Goal: Task Accomplishment & Management: Manage account settings

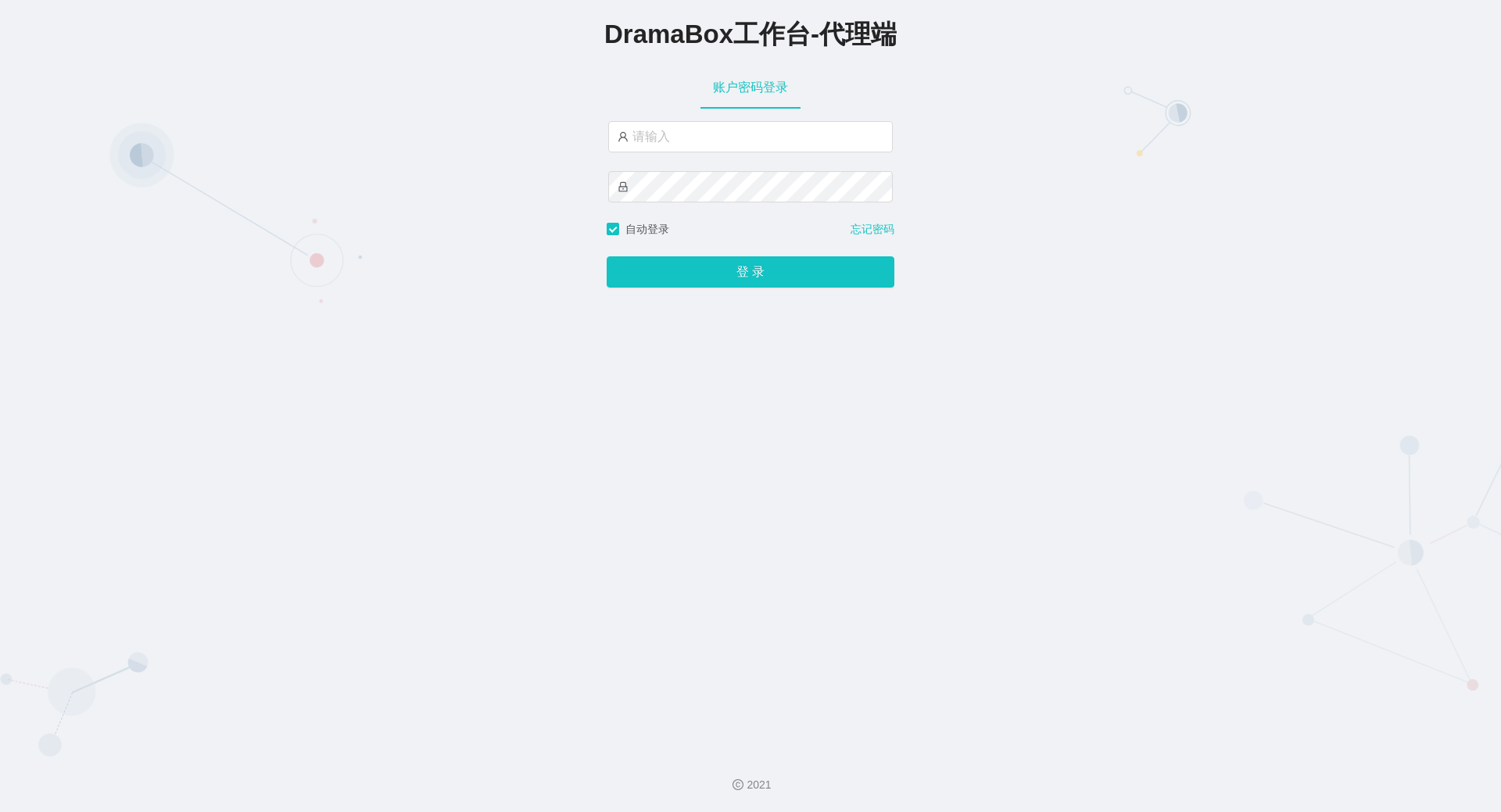
type input "by6"
click at [704, 266] on button "登 录" at bounding box center [750, 272] width 288 height 32
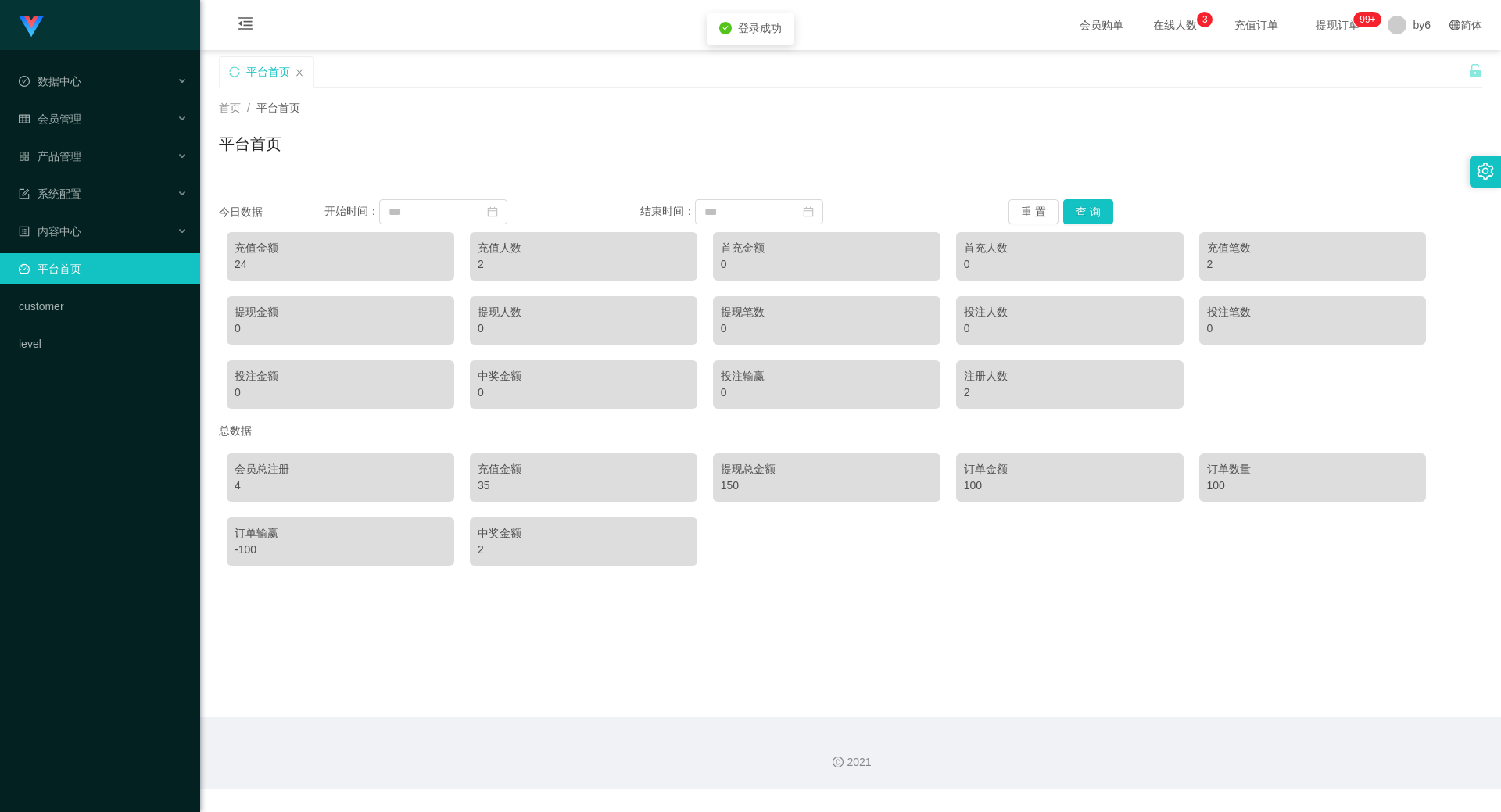
click at [67, 175] on li "产品管理" at bounding box center [100, 157] width 201 height 34
click at [65, 161] on li "产品管理" at bounding box center [100, 157] width 201 height 34
click at [65, 161] on span "产品管理" at bounding box center [50, 156] width 62 height 12
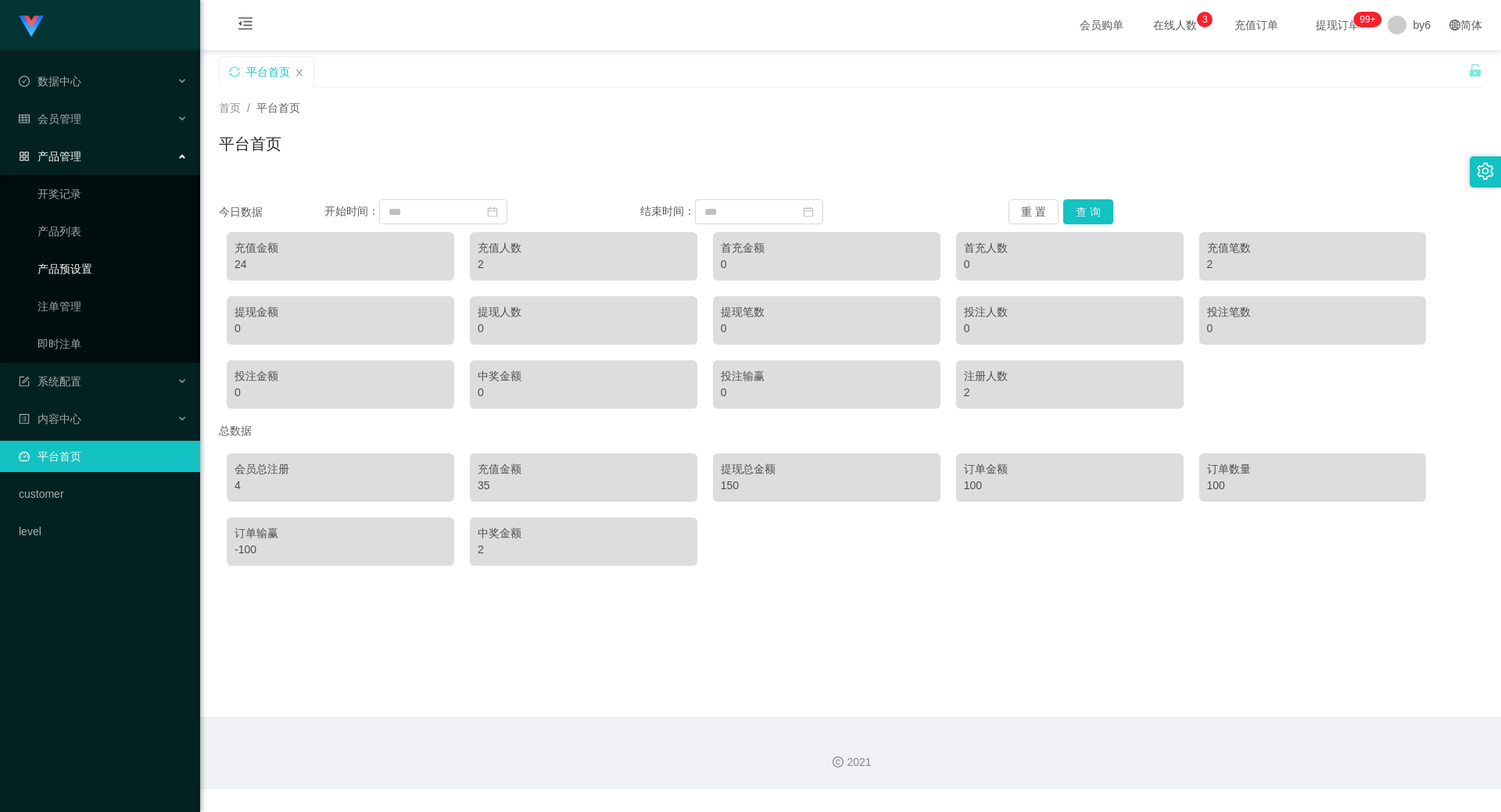
click at [71, 275] on link "产品预设置" at bounding box center [112, 269] width 150 height 32
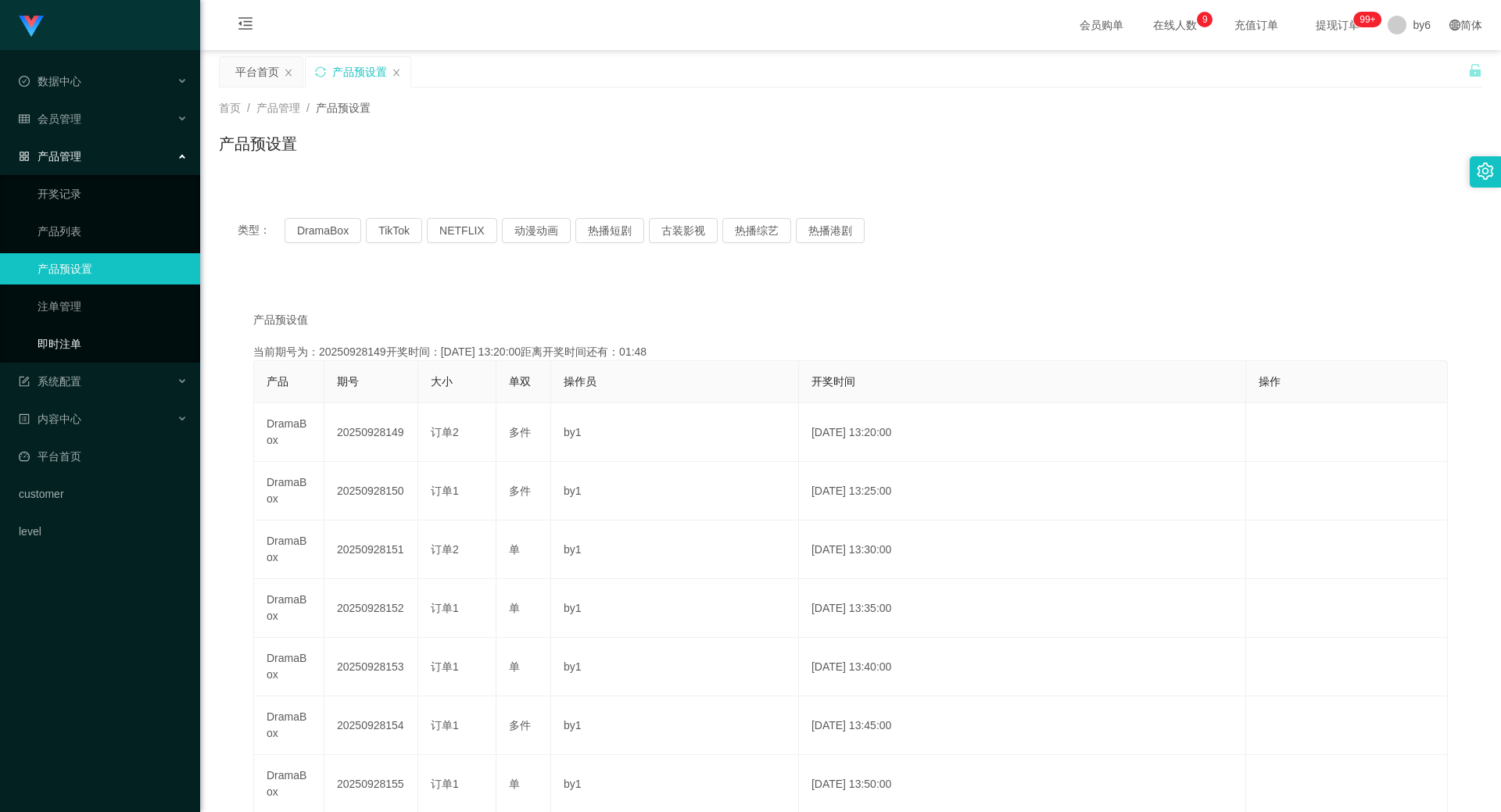
click at [68, 340] on link "即时注单" at bounding box center [112, 344] width 150 height 32
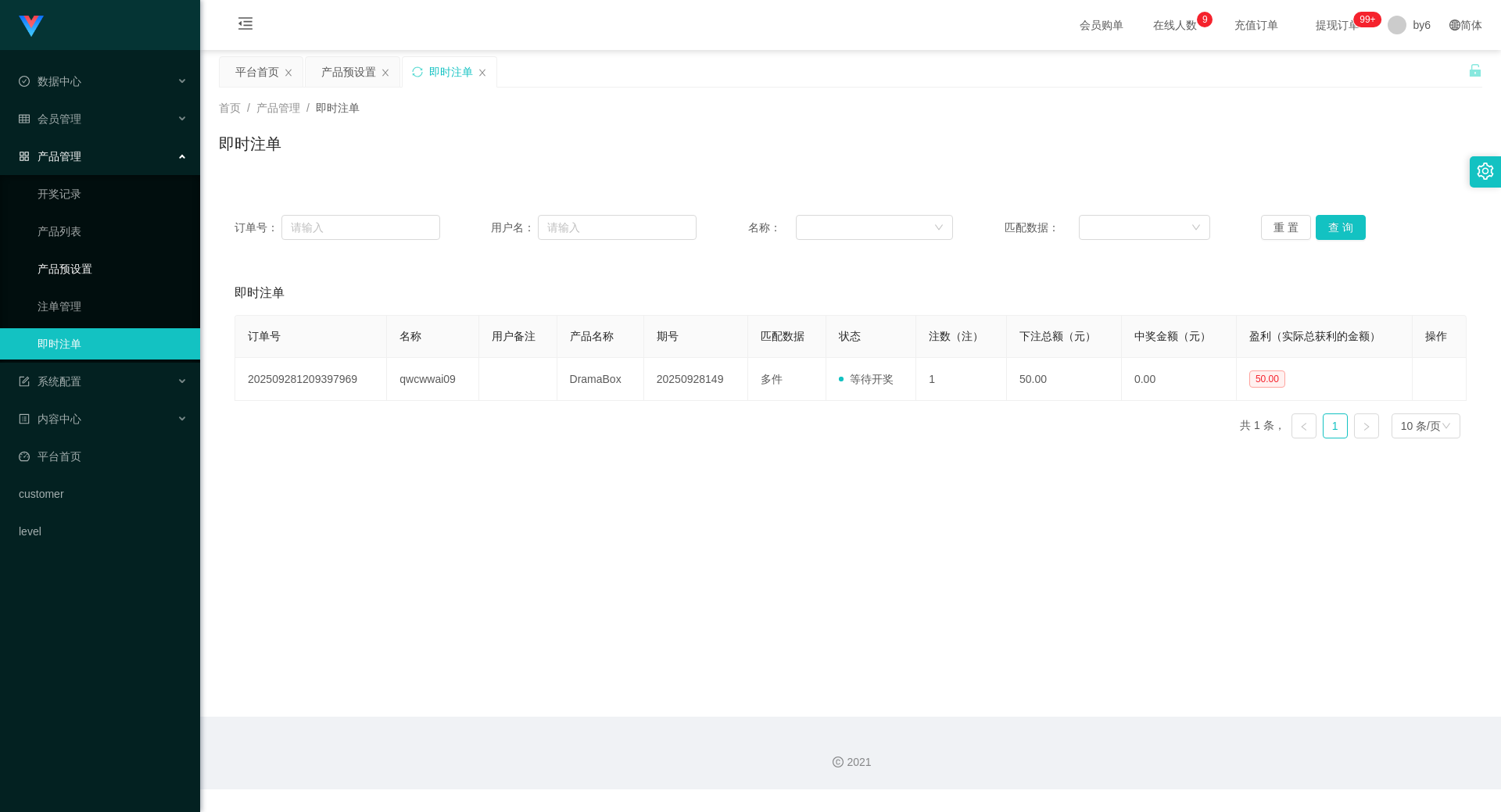
click at [82, 263] on link "产品预设置" at bounding box center [112, 269] width 150 height 32
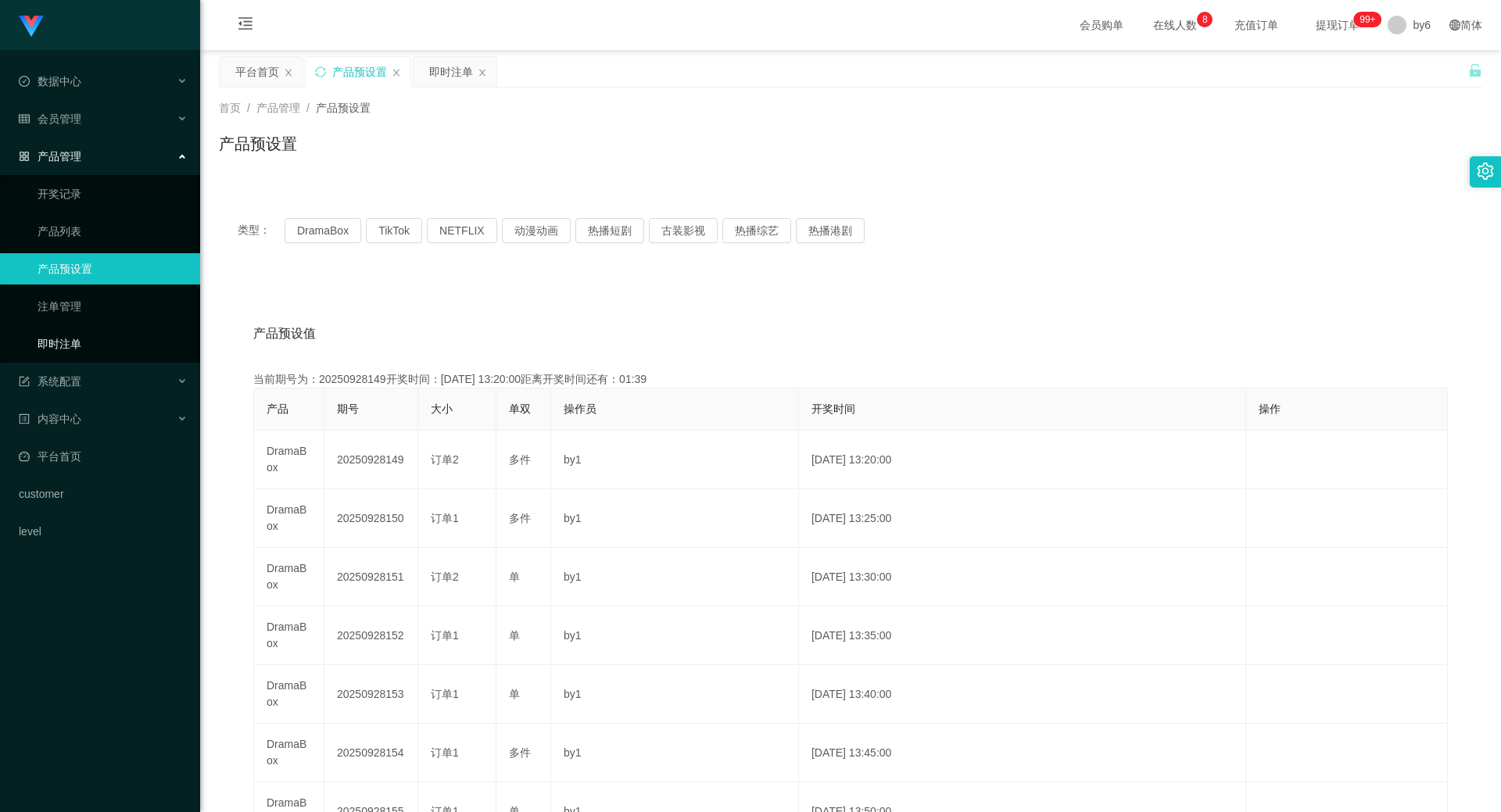
click at [76, 342] on link "即时注单" at bounding box center [112, 344] width 150 height 32
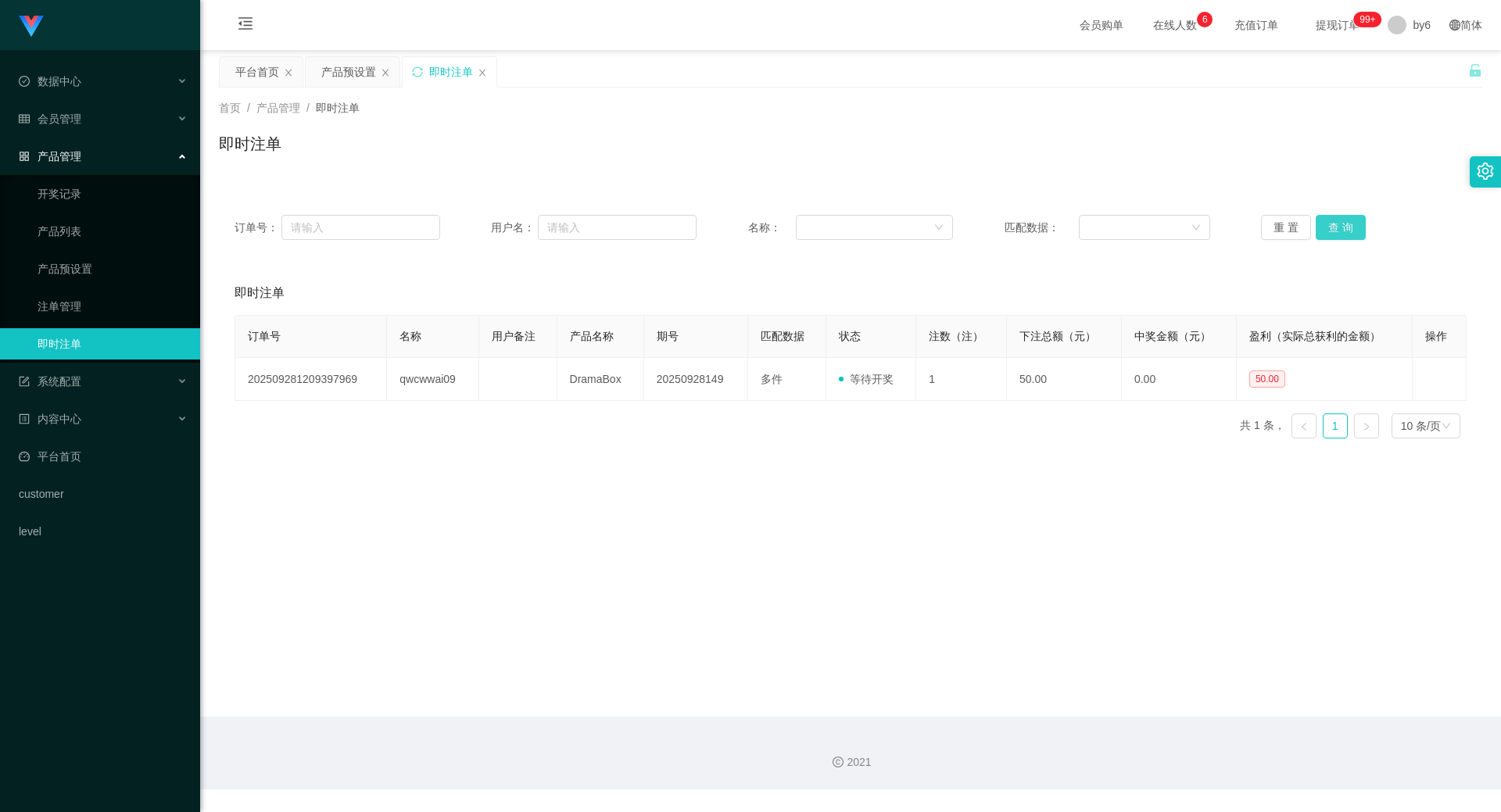
click at [1332, 226] on button "查 询" at bounding box center [1340, 227] width 50 height 25
click at [1338, 225] on button "查 询" at bounding box center [1340, 227] width 50 height 25
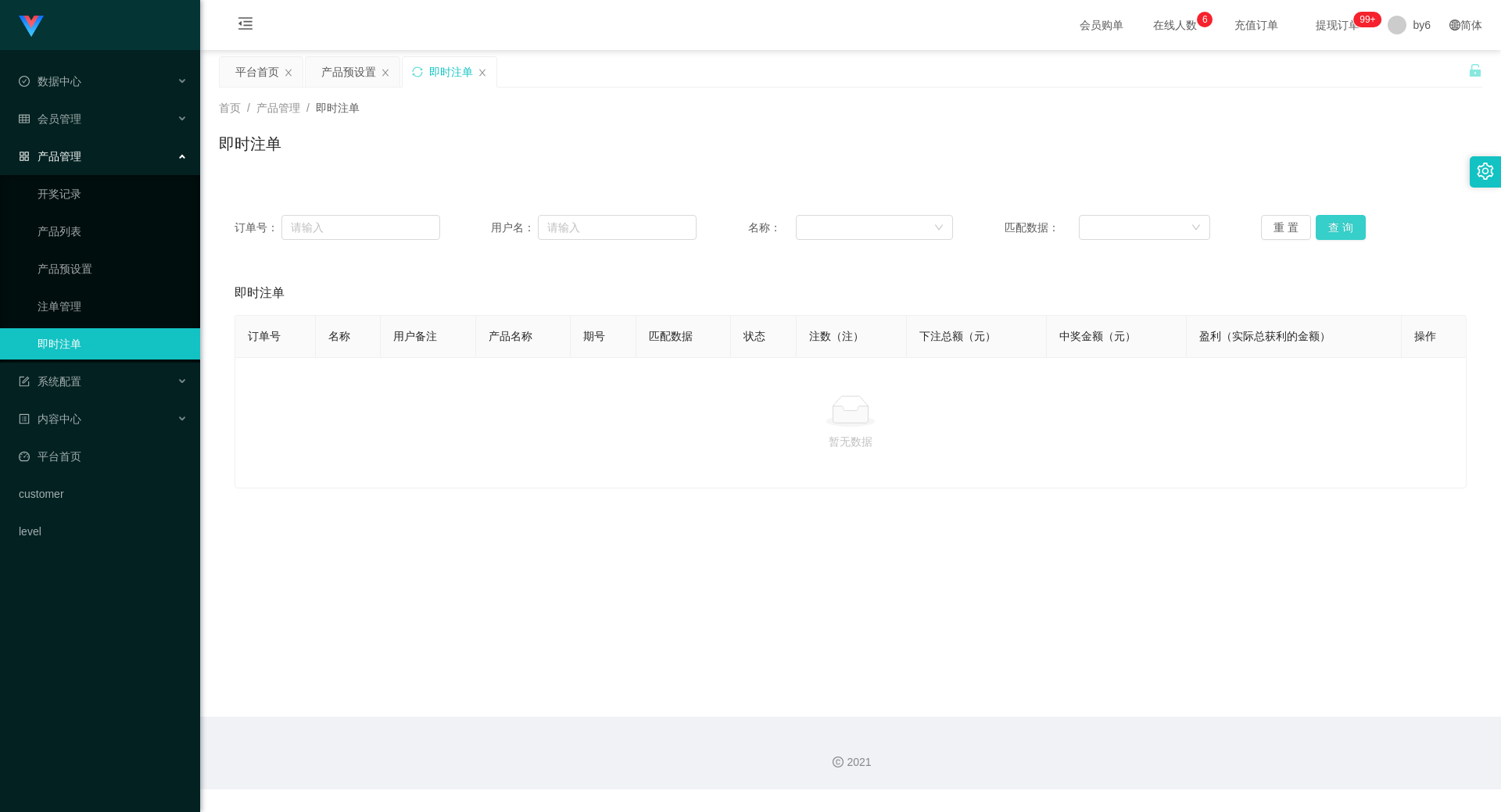
click at [1332, 224] on button "查 询" at bounding box center [1340, 227] width 50 height 25
click at [54, 300] on link "注单管理" at bounding box center [112, 306] width 150 height 32
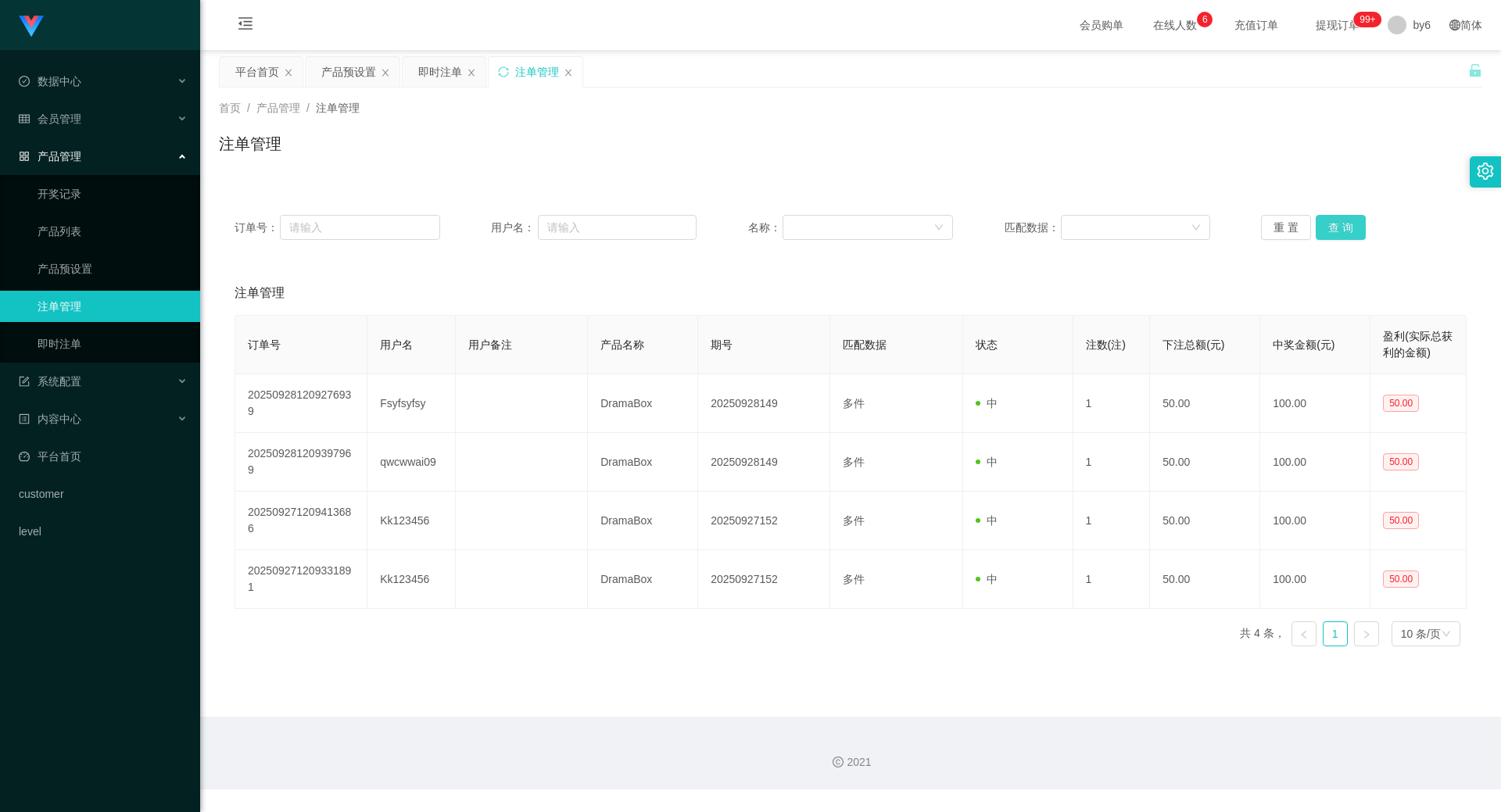
click at [1330, 227] on button "查 询" at bounding box center [1340, 227] width 50 height 25
click at [76, 124] on span "会员管理" at bounding box center [50, 118] width 62 height 12
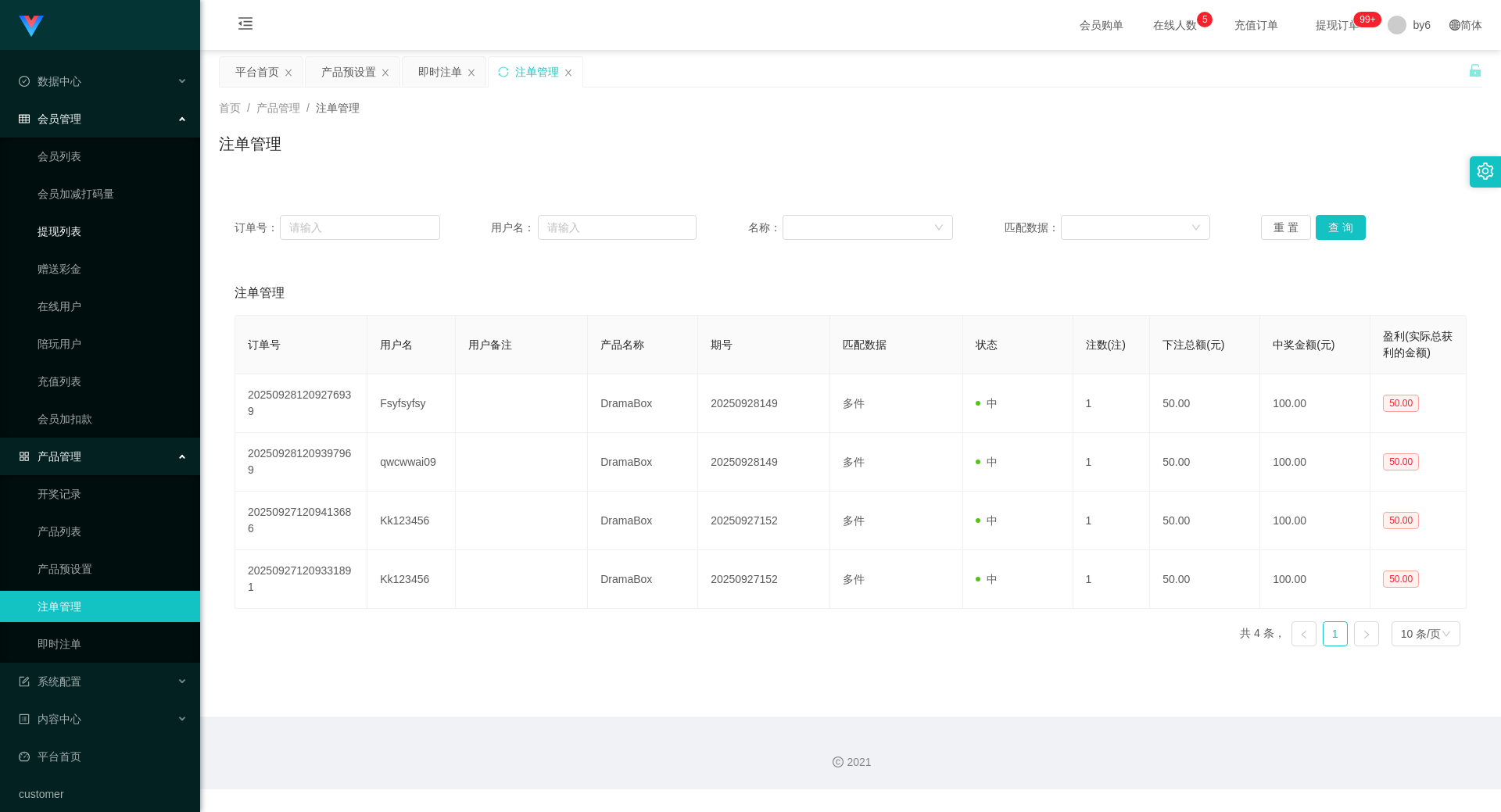
click at [71, 238] on link "提现列表" at bounding box center [112, 231] width 150 height 32
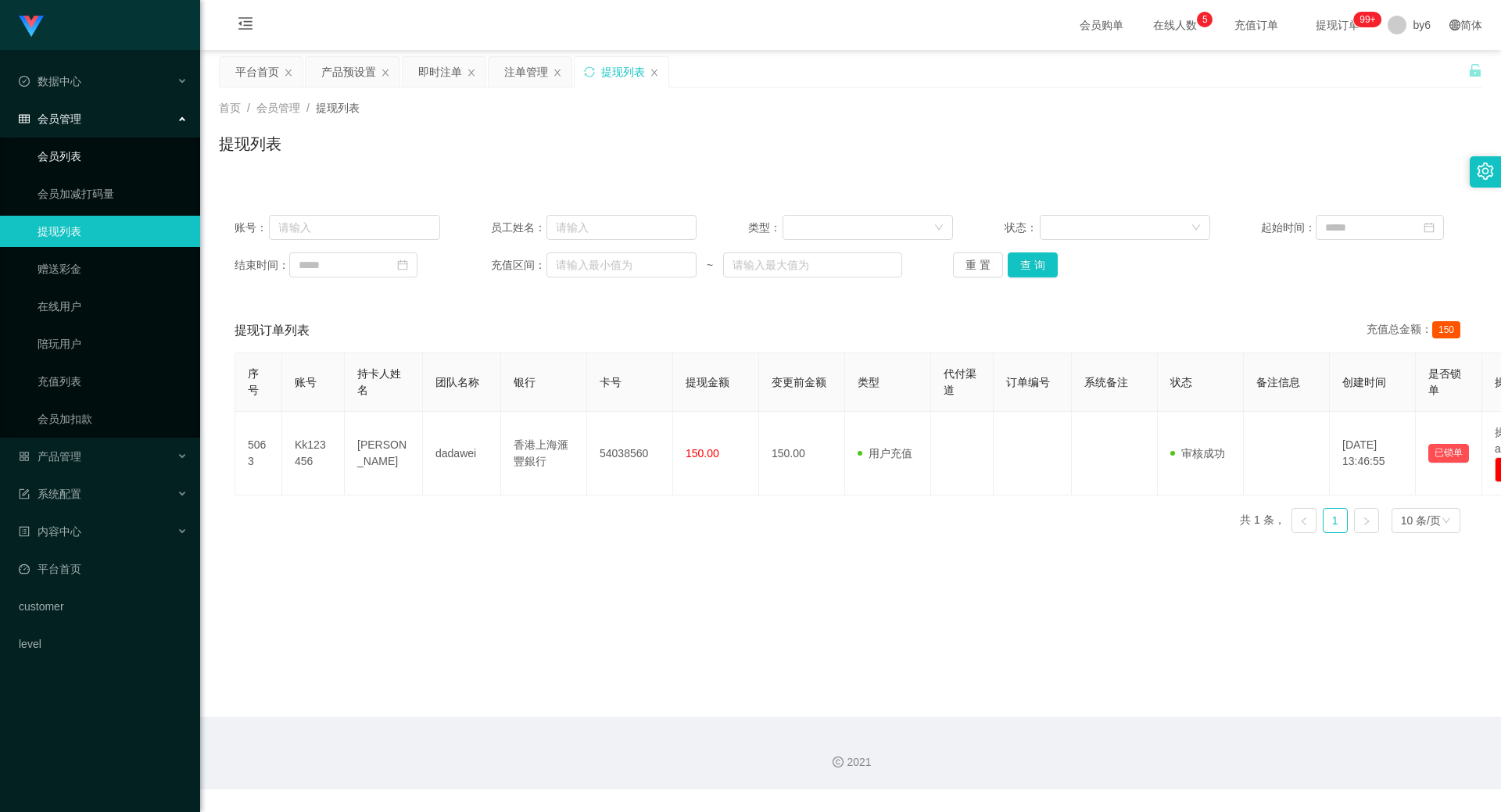
click at [62, 171] on link "会员列表" at bounding box center [112, 156] width 150 height 32
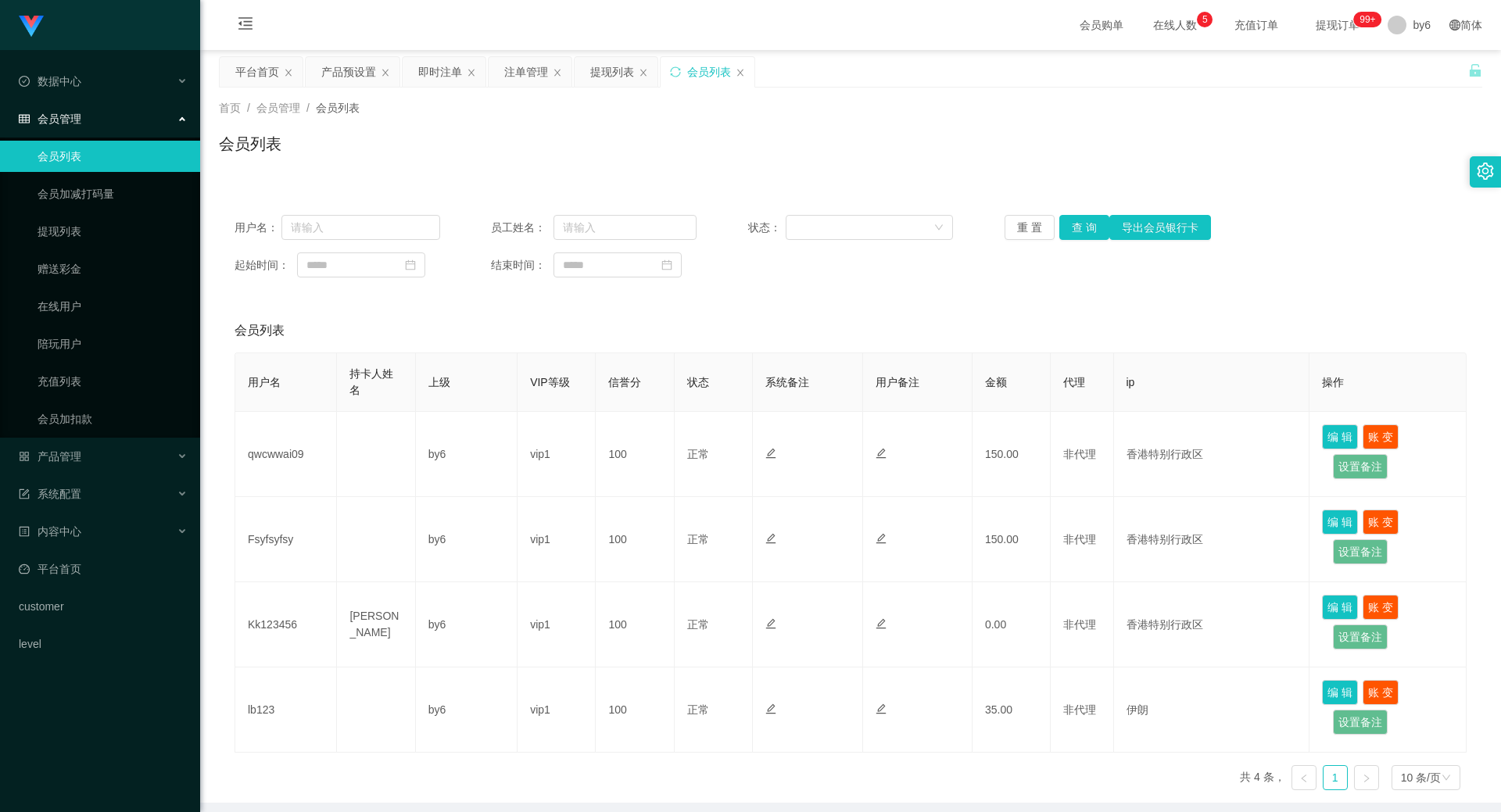
click at [82, 151] on link "会员列表" at bounding box center [112, 156] width 150 height 32
click at [1071, 234] on button "查 询" at bounding box center [1084, 227] width 50 height 25
click at [1072, 235] on button "查 询" at bounding box center [1084, 227] width 50 height 25
click at [72, 226] on link "提现列表" at bounding box center [112, 231] width 150 height 32
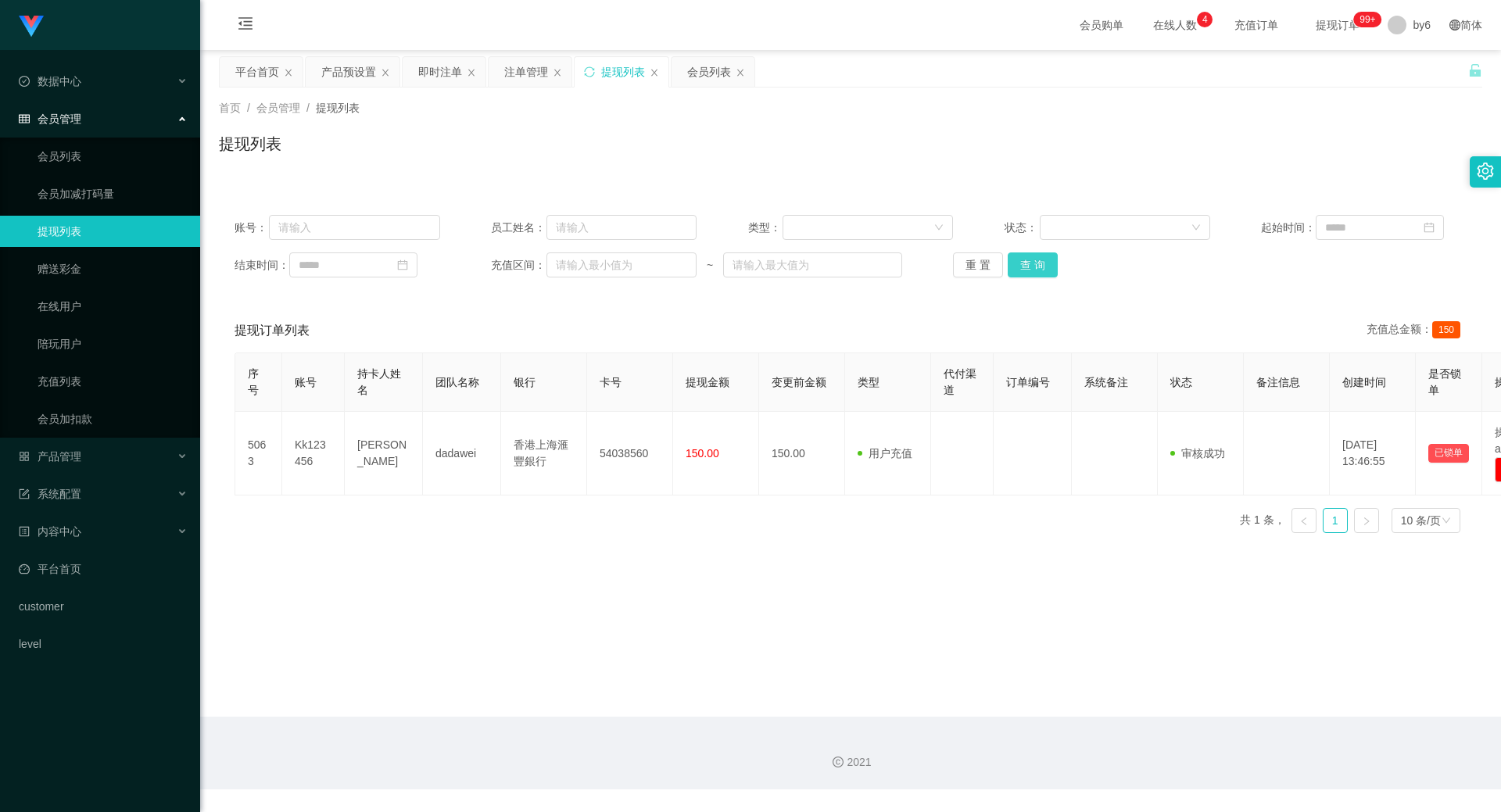
click at [1017, 271] on button "查 询" at bounding box center [1033, 265] width 50 height 25
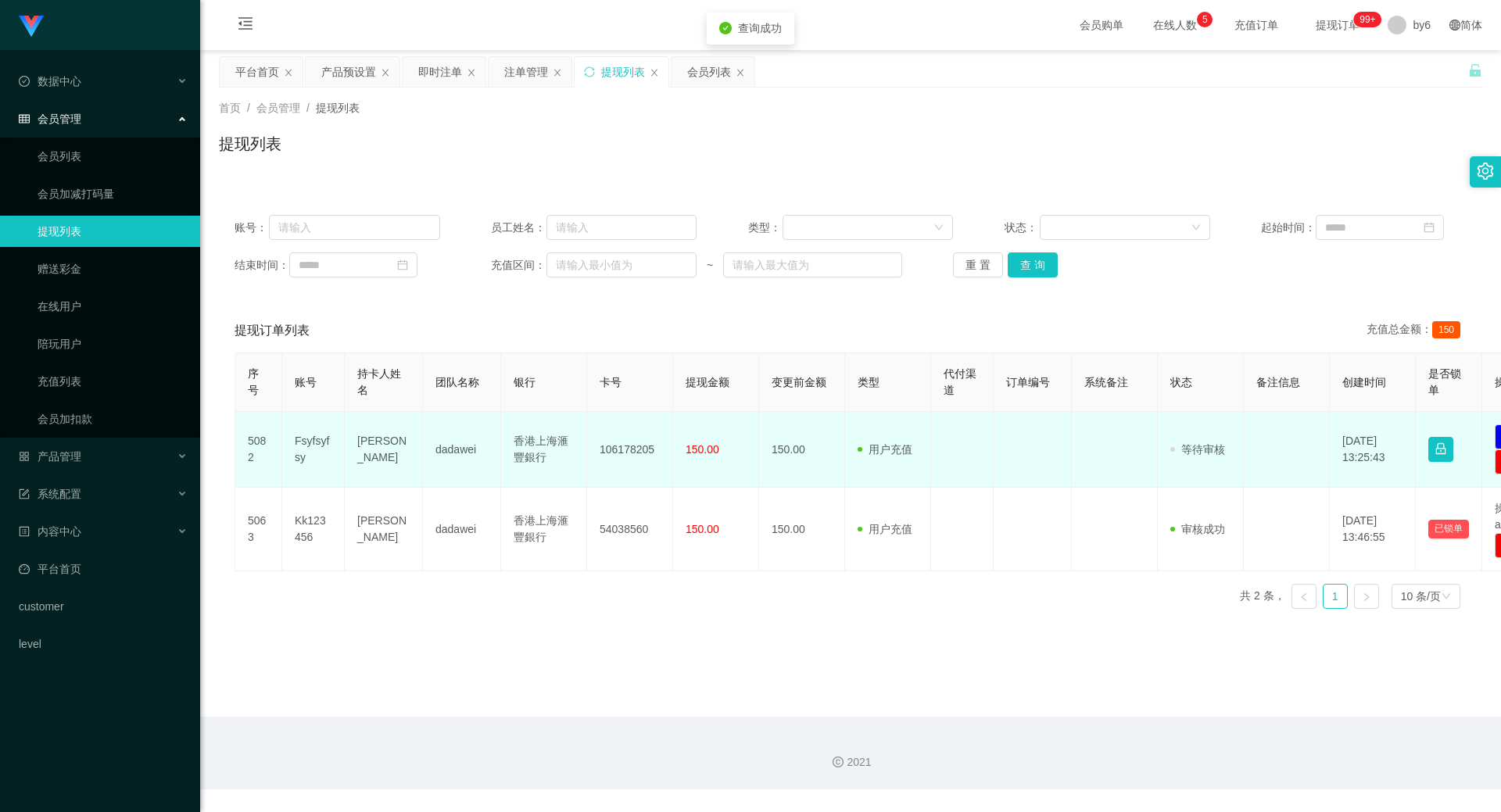
click at [302, 449] on td "Fsyfsyfsy" at bounding box center [313, 449] width 62 height 76
copy td "Fsyfsyfsy"
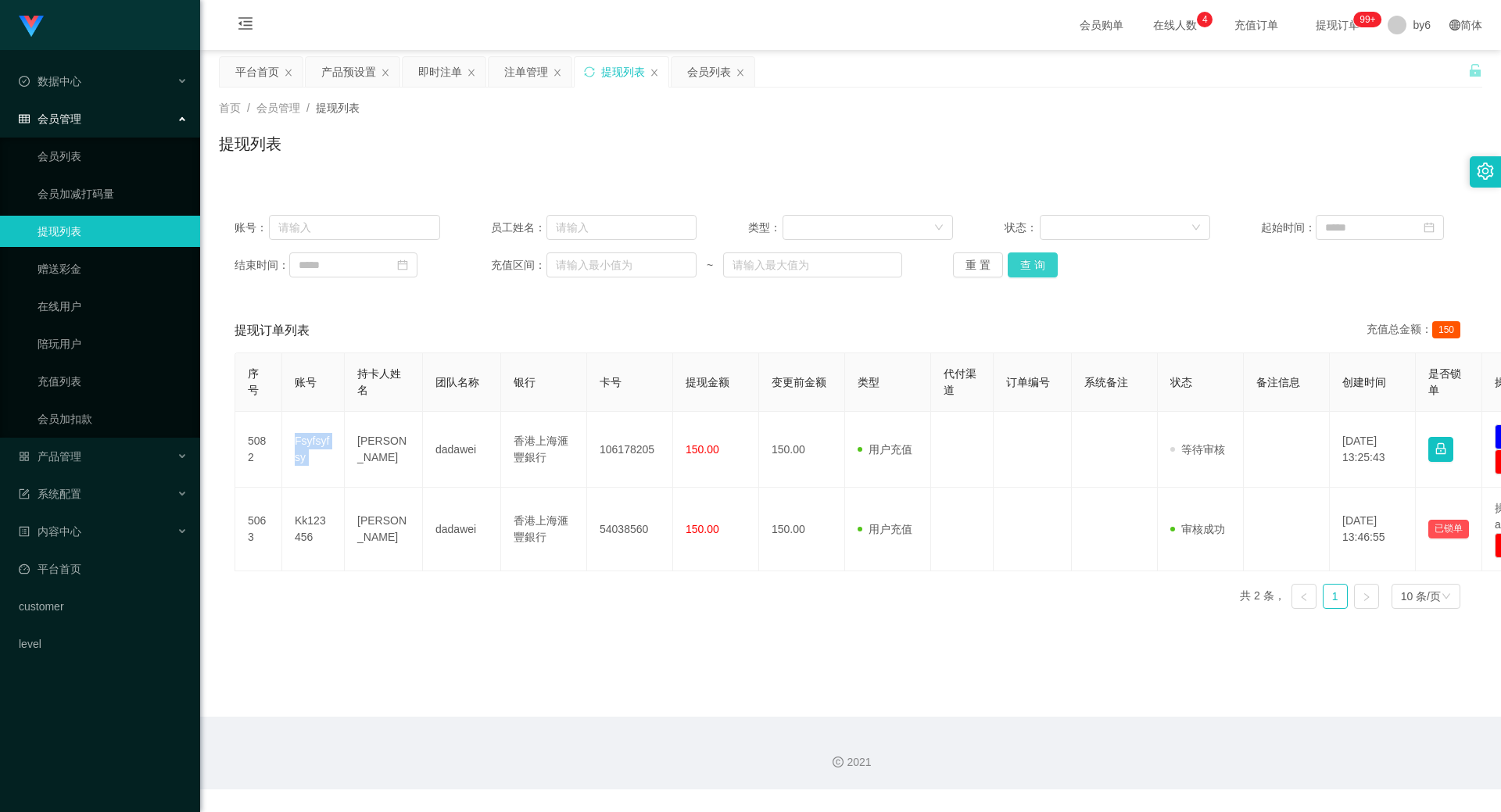
click at [1014, 268] on button "查 询" at bounding box center [1033, 265] width 50 height 25
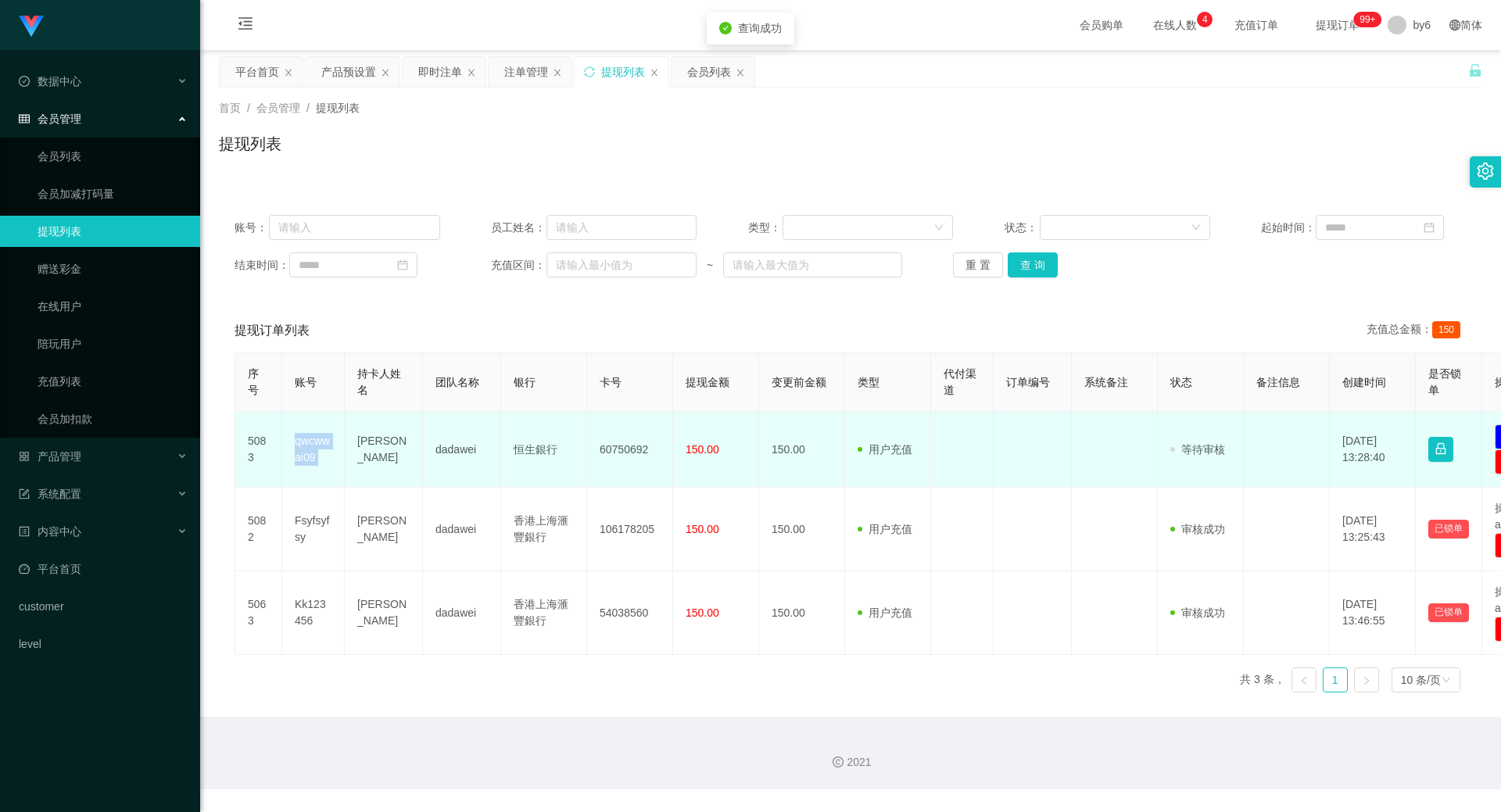
click at [316, 452] on td "qwcwwai09" at bounding box center [313, 449] width 62 height 76
copy td "qwcwwai09"
drag, startPoint x: 402, startPoint y: 458, endPoint x: 356, endPoint y: 440, distance: 49.4
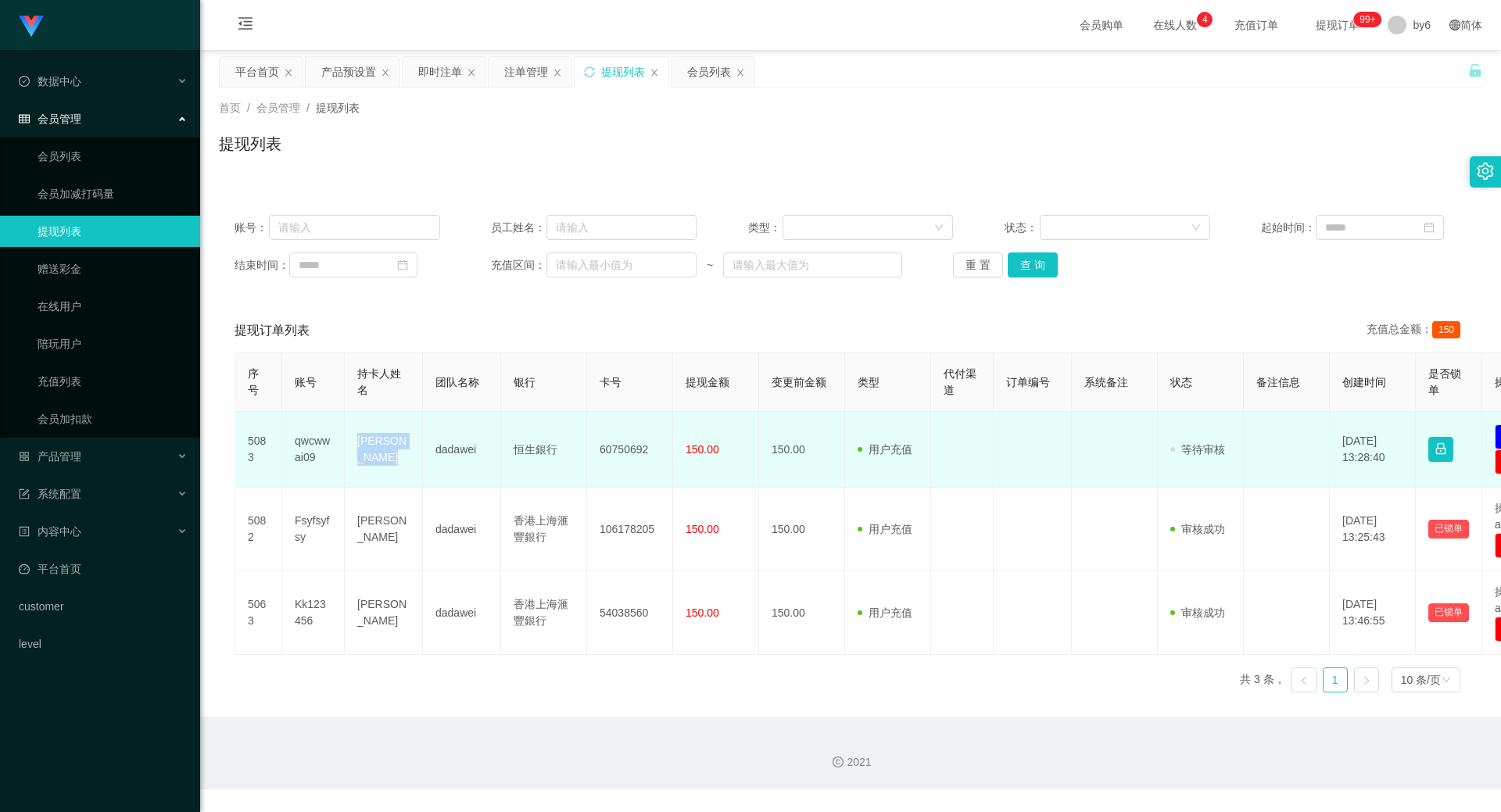
click at [356, 440] on td "[PERSON_NAME]" at bounding box center [384, 449] width 78 height 76
copy td "[PERSON_NAME]"
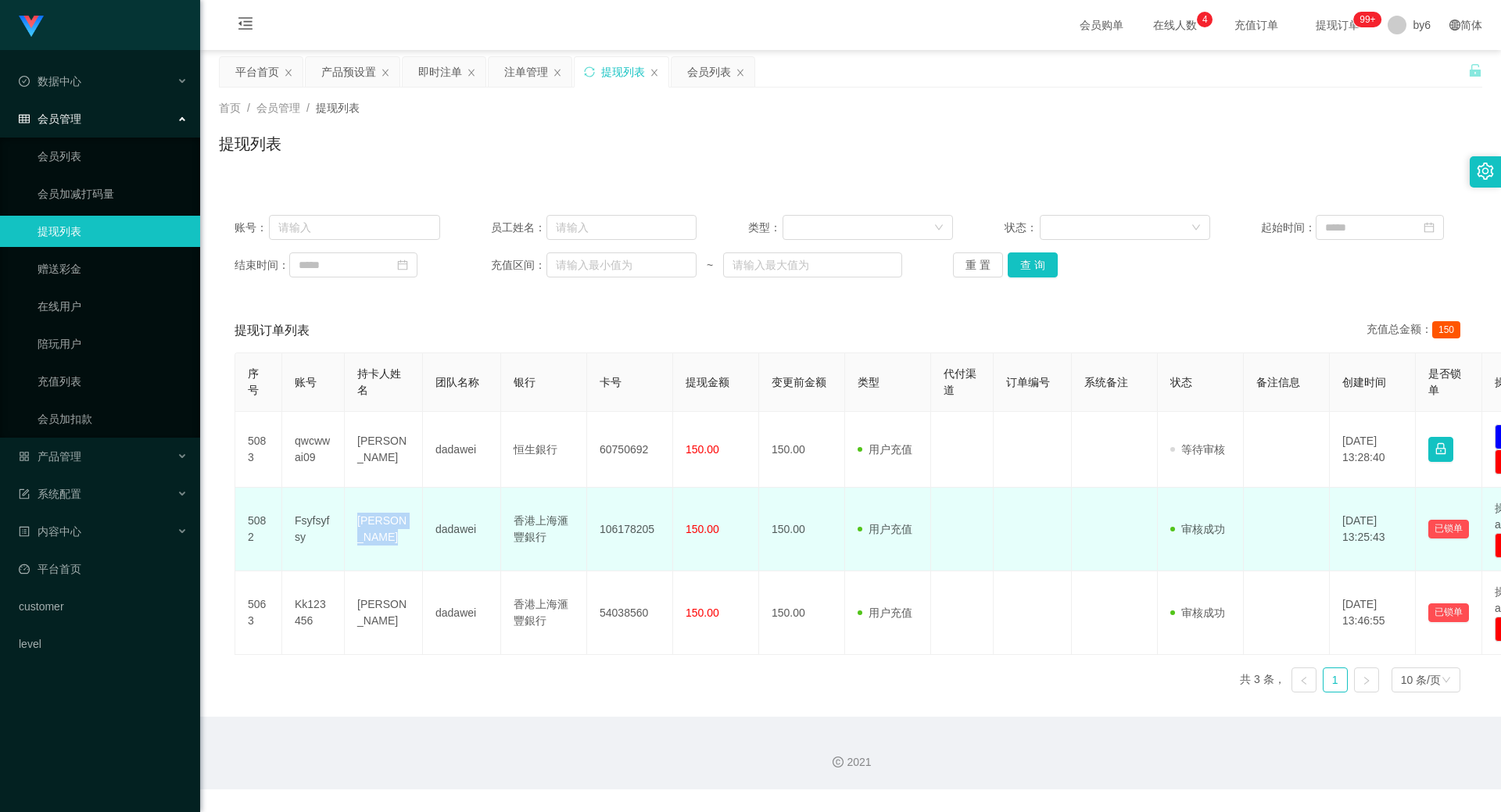
drag, startPoint x: 357, startPoint y: 517, endPoint x: 397, endPoint y: 535, distance: 43.9
click at [397, 535] on td "[PERSON_NAME]" at bounding box center [384, 529] width 78 height 84
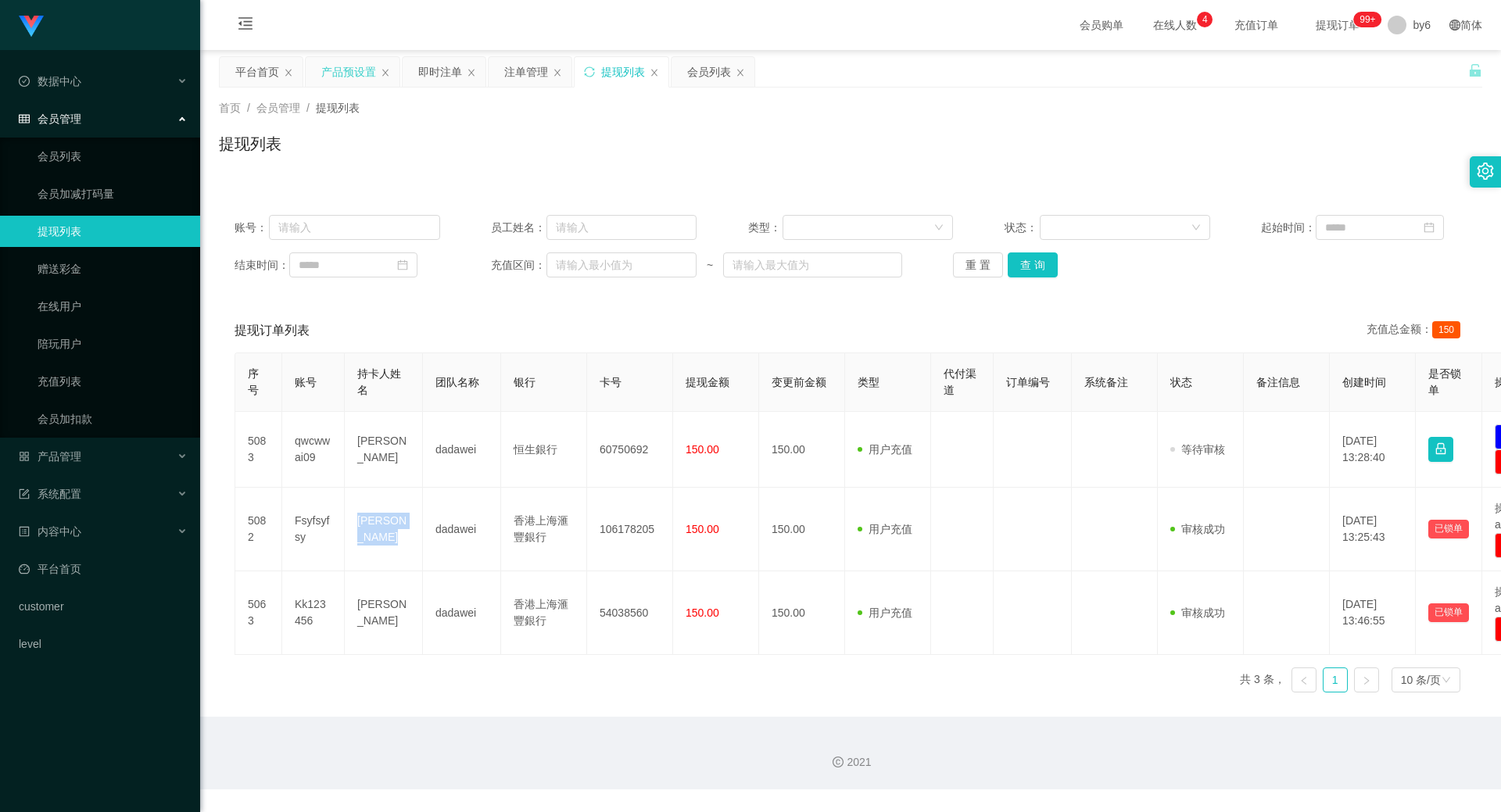
copy td "[PERSON_NAME]"
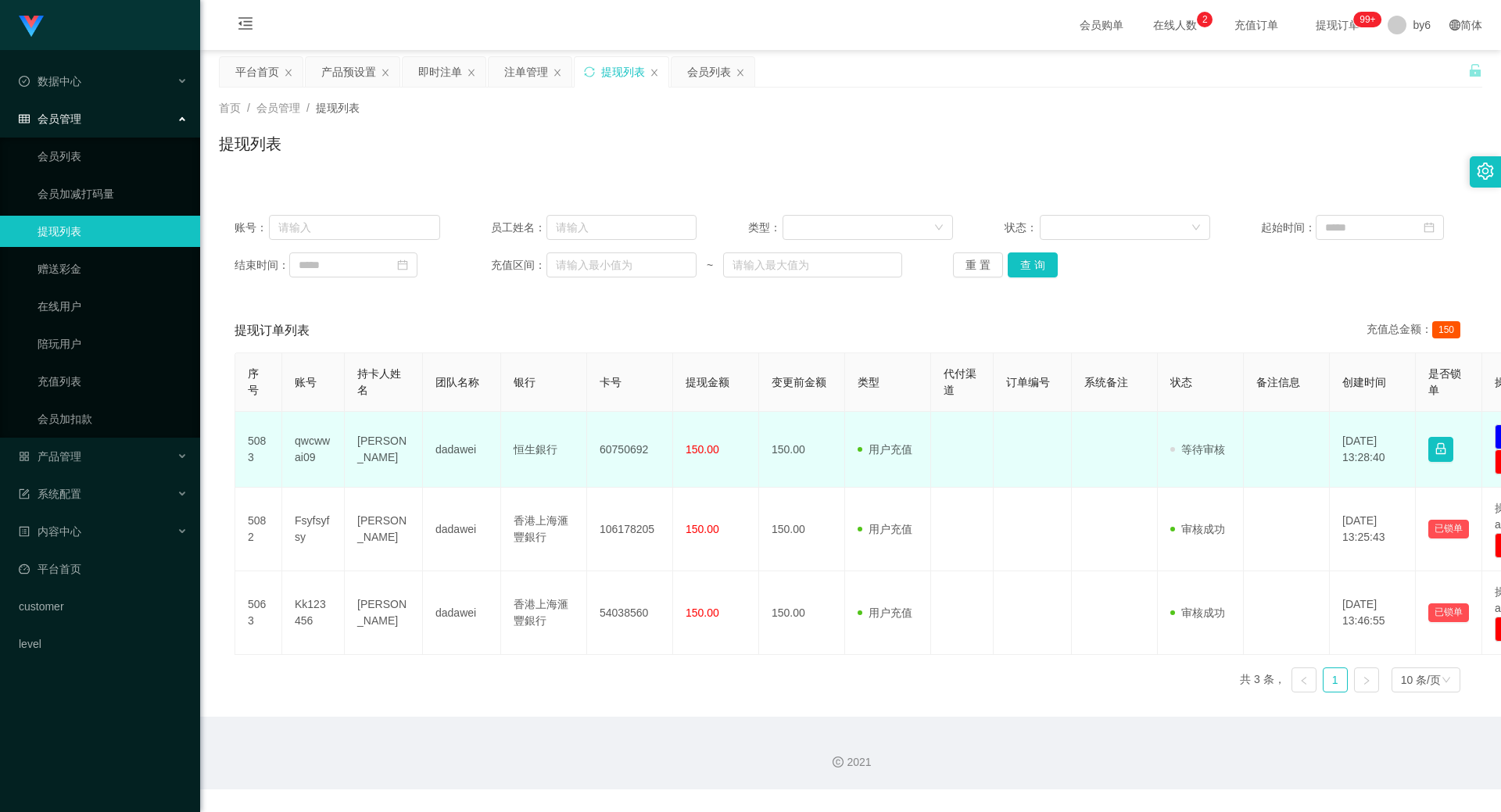
click at [363, 469] on td "[PERSON_NAME]" at bounding box center [384, 449] width 78 height 76
drag, startPoint x: 404, startPoint y: 457, endPoint x: 351, endPoint y: 444, distance: 54.6
click at [351, 444] on td "[PERSON_NAME]" at bounding box center [384, 449] width 78 height 76
copy td "[PERSON_NAME]"
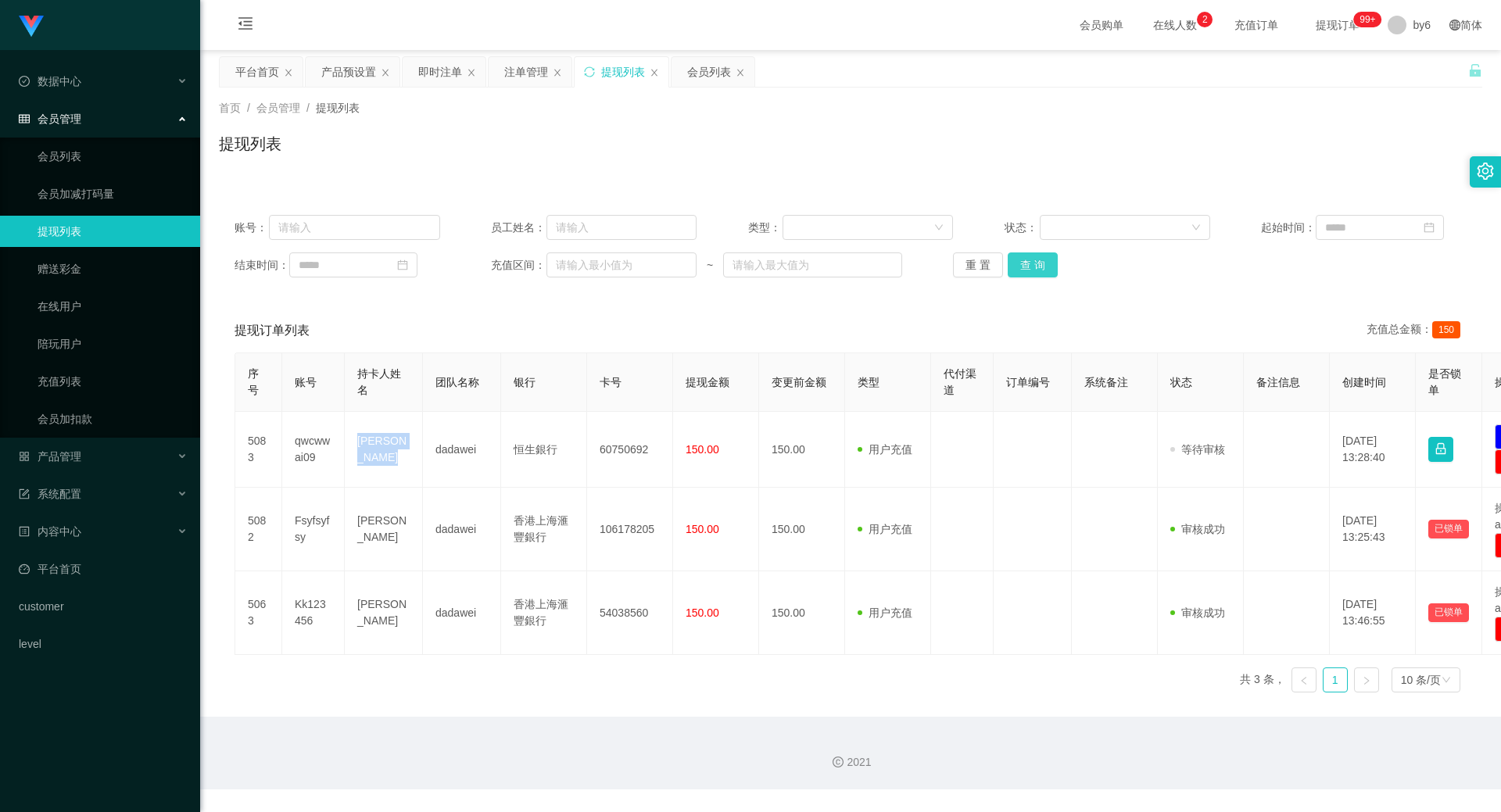
click at [1027, 259] on button "查 询" at bounding box center [1033, 265] width 50 height 25
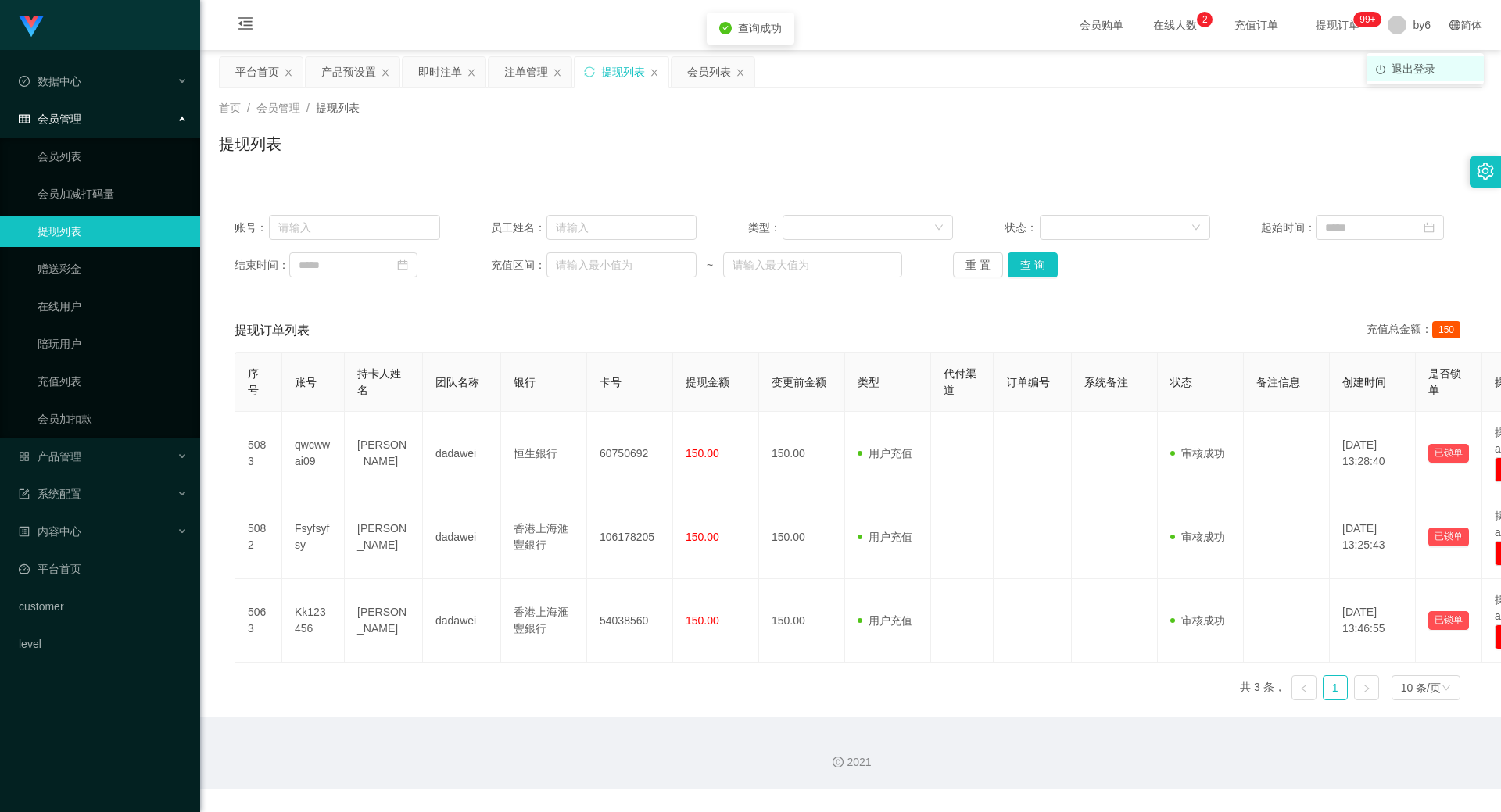
click at [1403, 75] on span "退出登录" at bounding box center [1413, 68] width 44 height 12
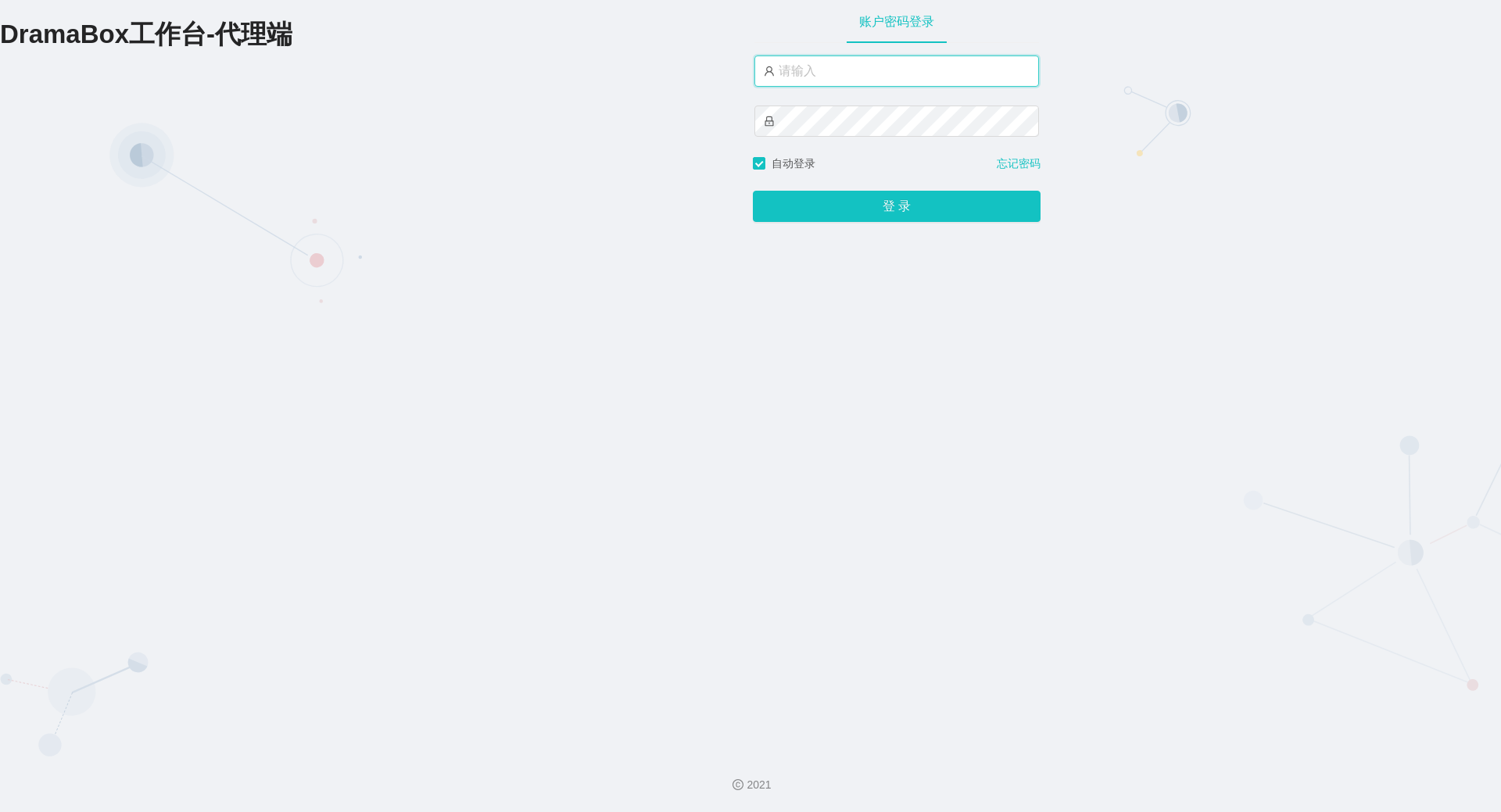
click at [830, 71] on input "text" at bounding box center [897, 72] width 285 height 32
type input "by6"
click at [753, 191] on button "登 录" at bounding box center [897, 206] width 288 height 32
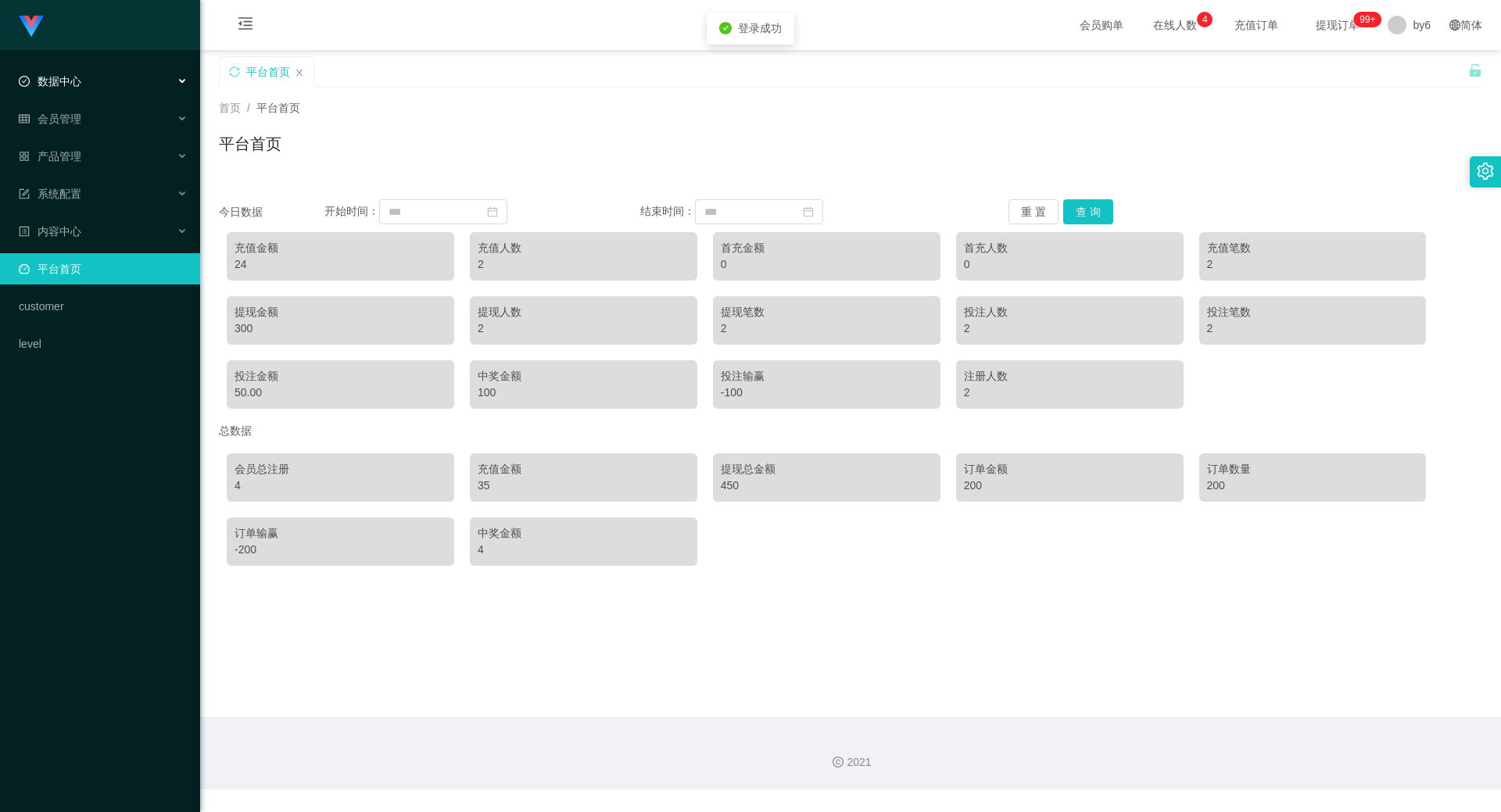
click at [67, 83] on span "数据中心" at bounding box center [50, 81] width 62 height 12
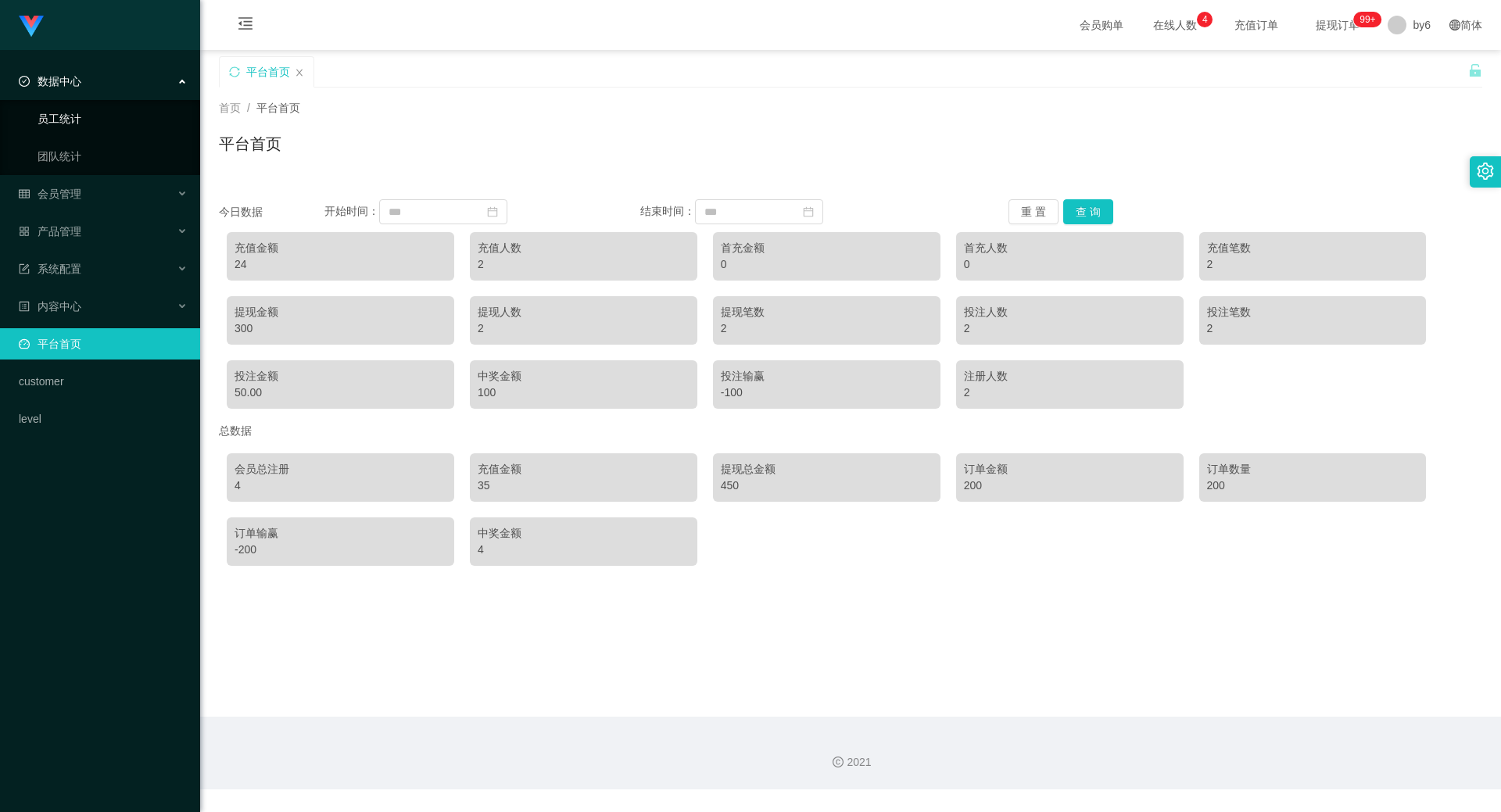
click at [72, 116] on link "员工统计" at bounding box center [112, 119] width 150 height 32
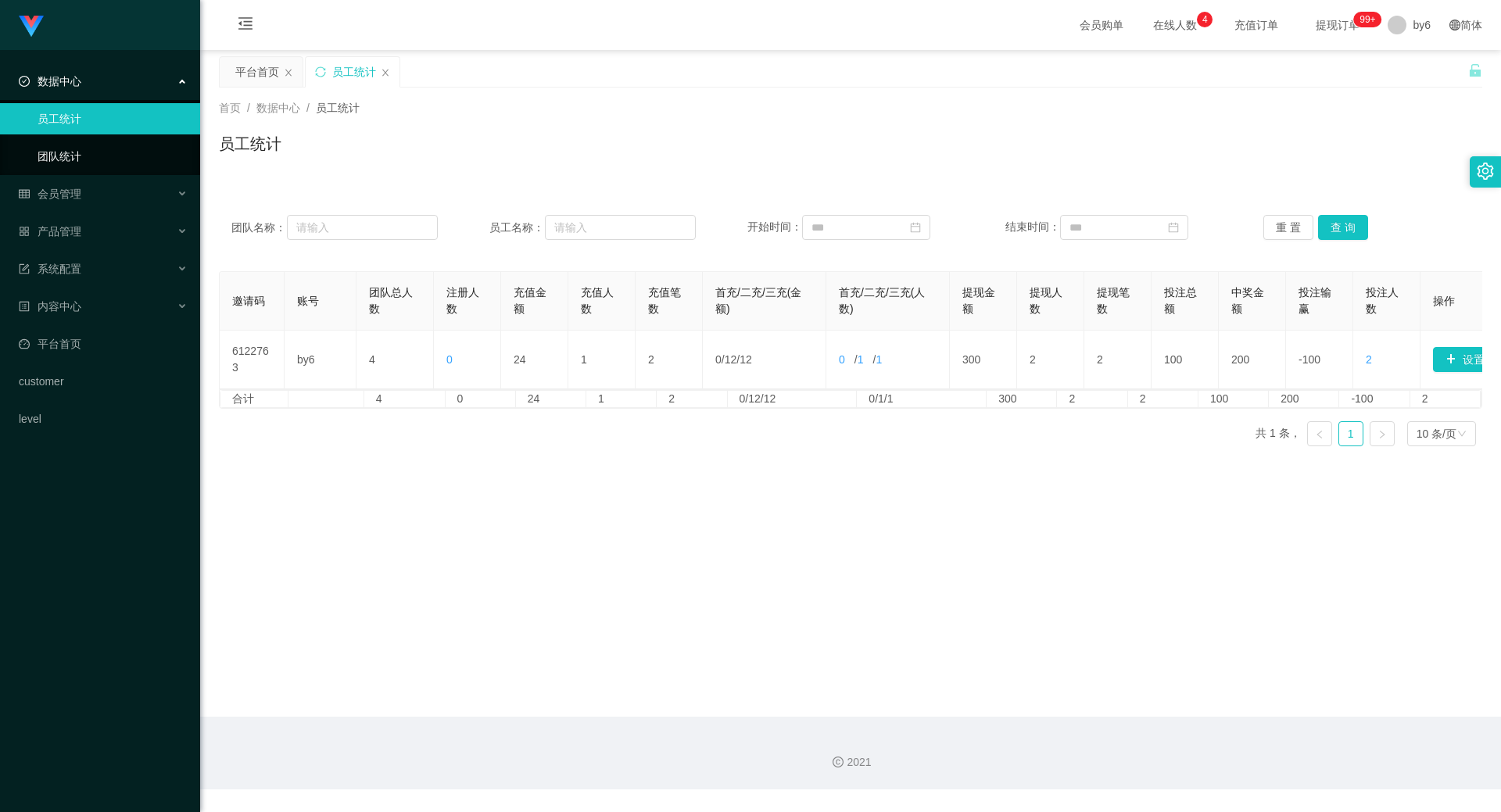
click at [77, 151] on link "团队统计" at bounding box center [112, 156] width 150 height 32
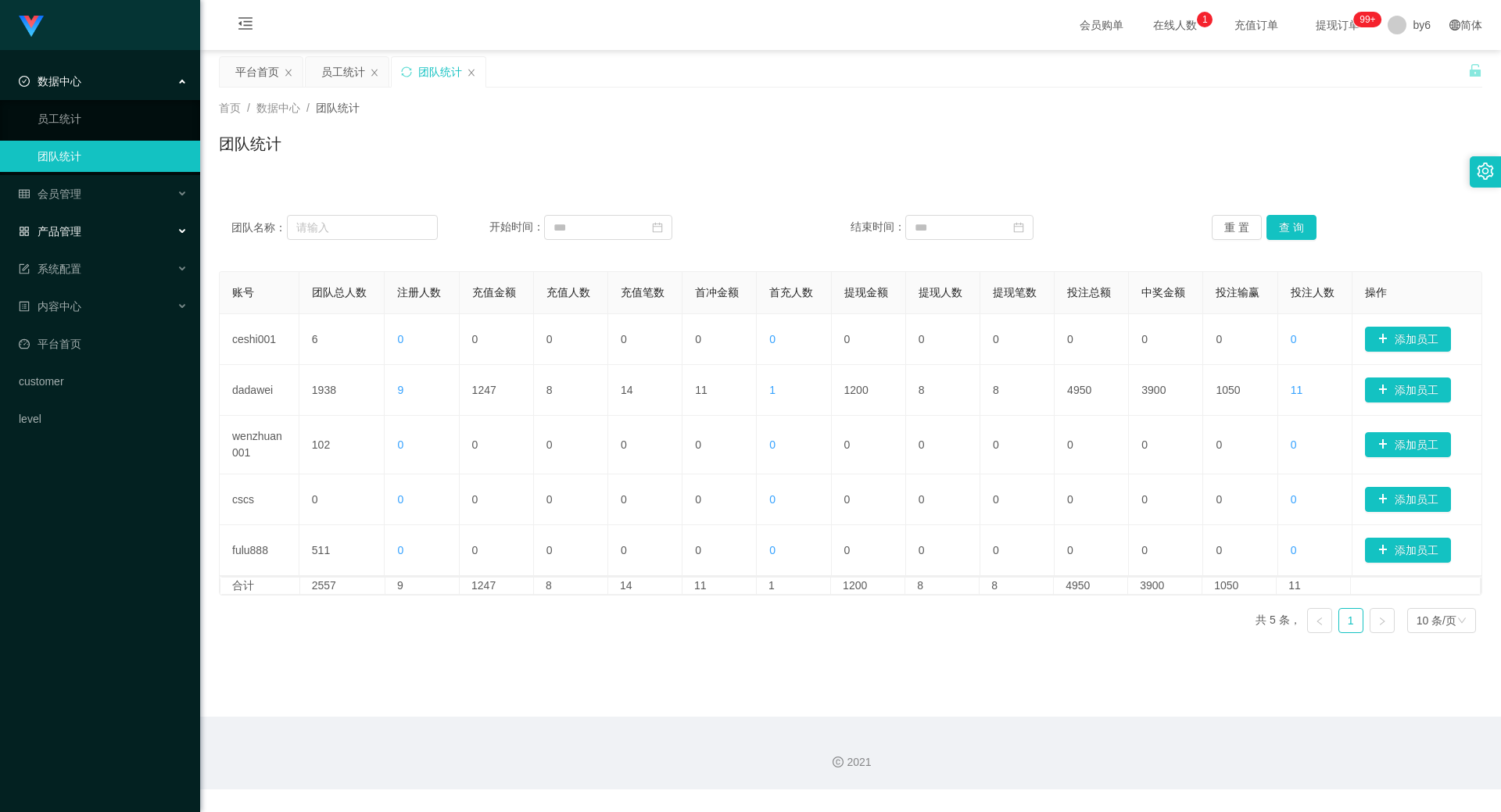
click at [84, 234] on div "产品管理" at bounding box center [100, 231] width 201 height 32
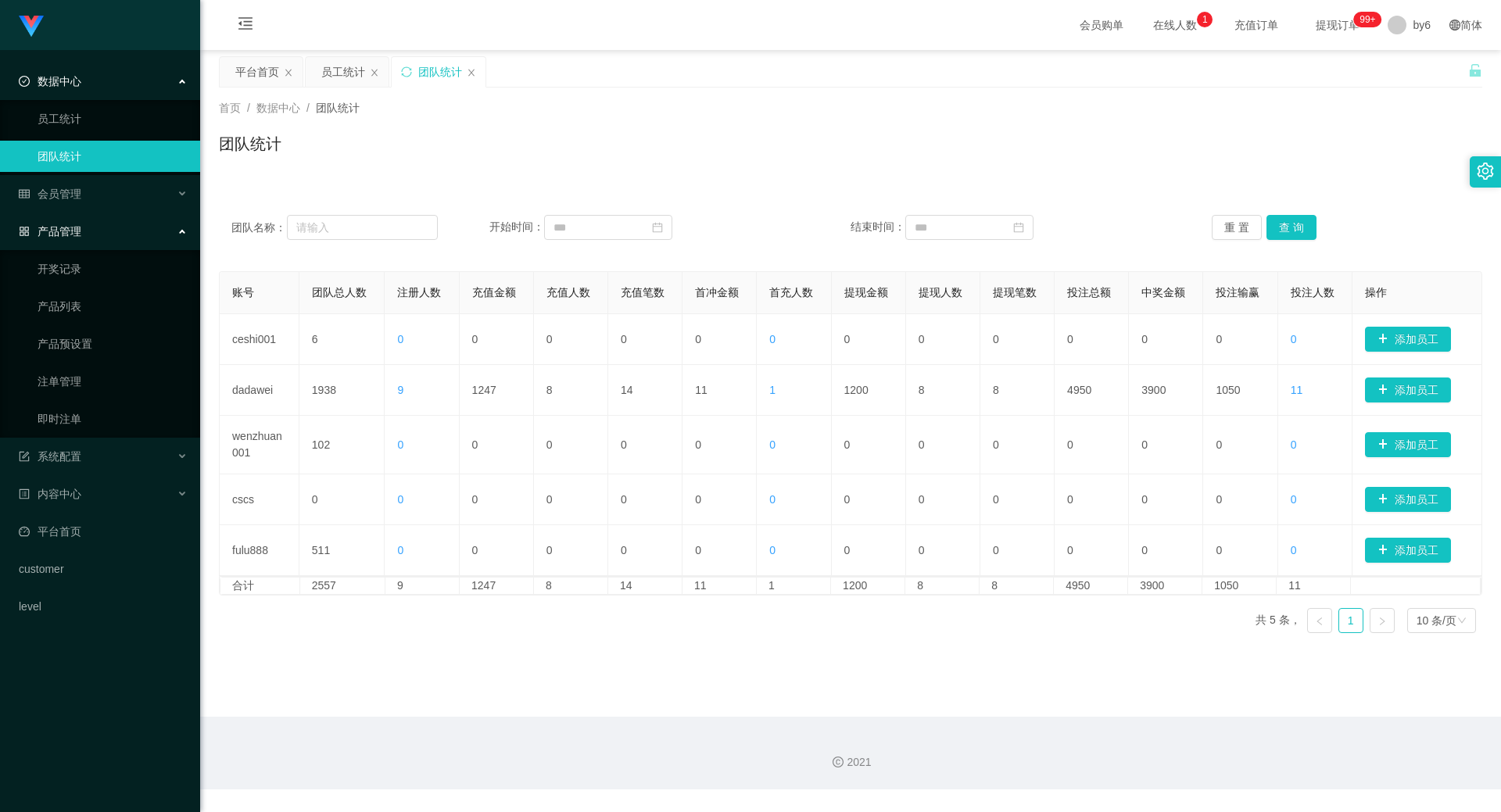
click at [71, 235] on span "产品管理" at bounding box center [50, 231] width 62 height 12
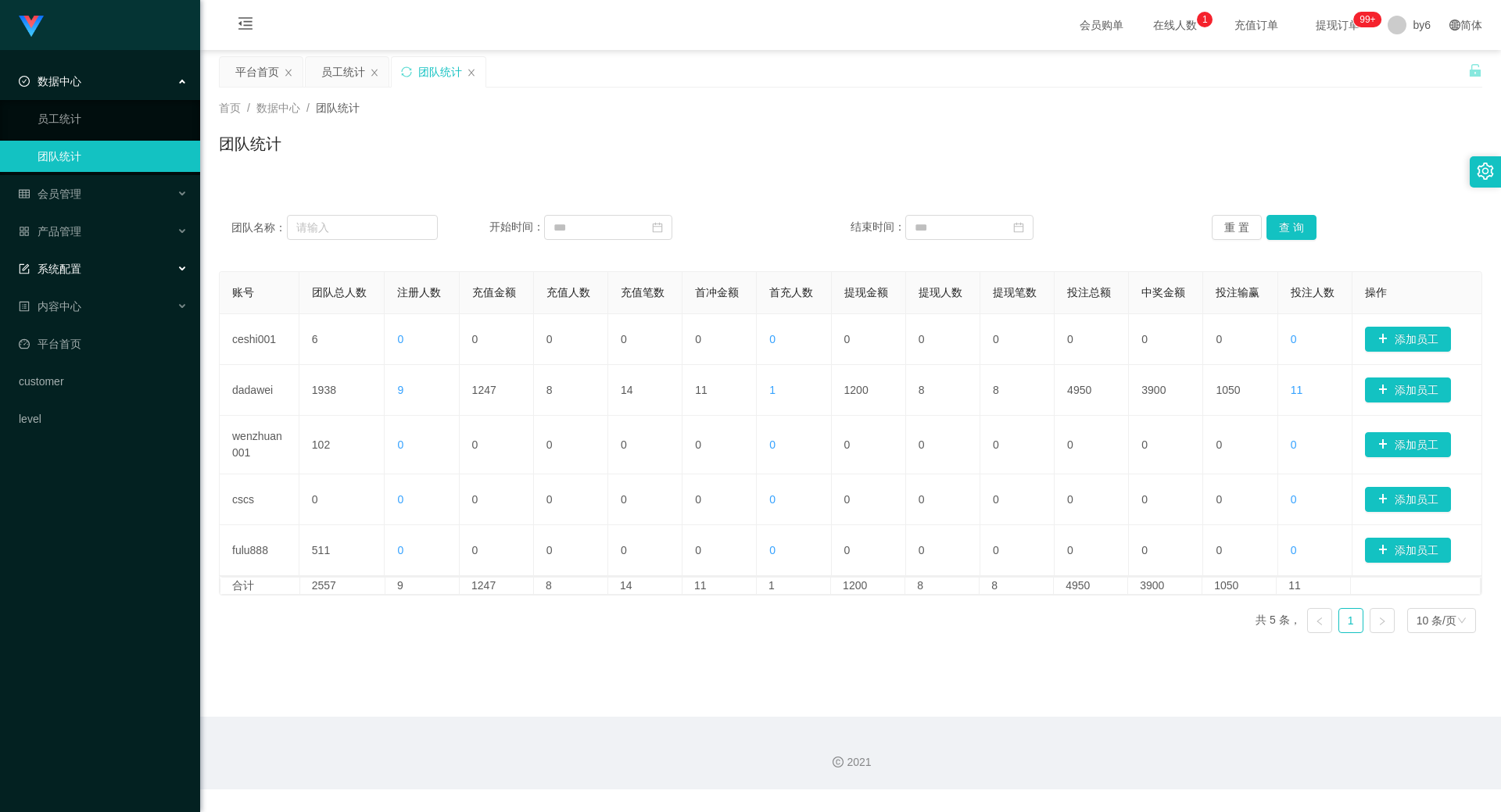
click at [77, 275] on span "系统配置" at bounding box center [50, 269] width 62 height 12
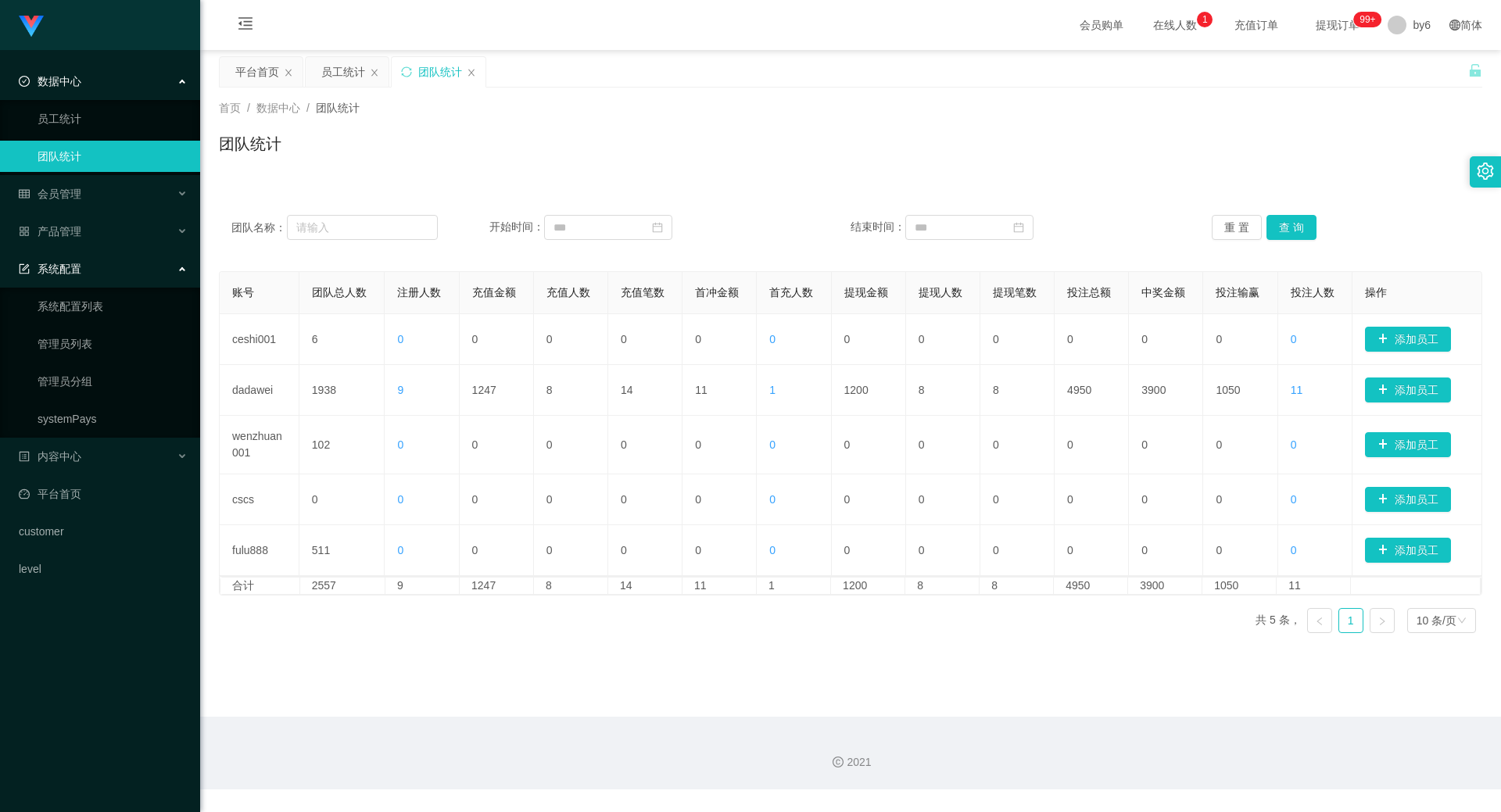
click at [77, 275] on span "系统配置" at bounding box center [50, 269] width 62 height 12
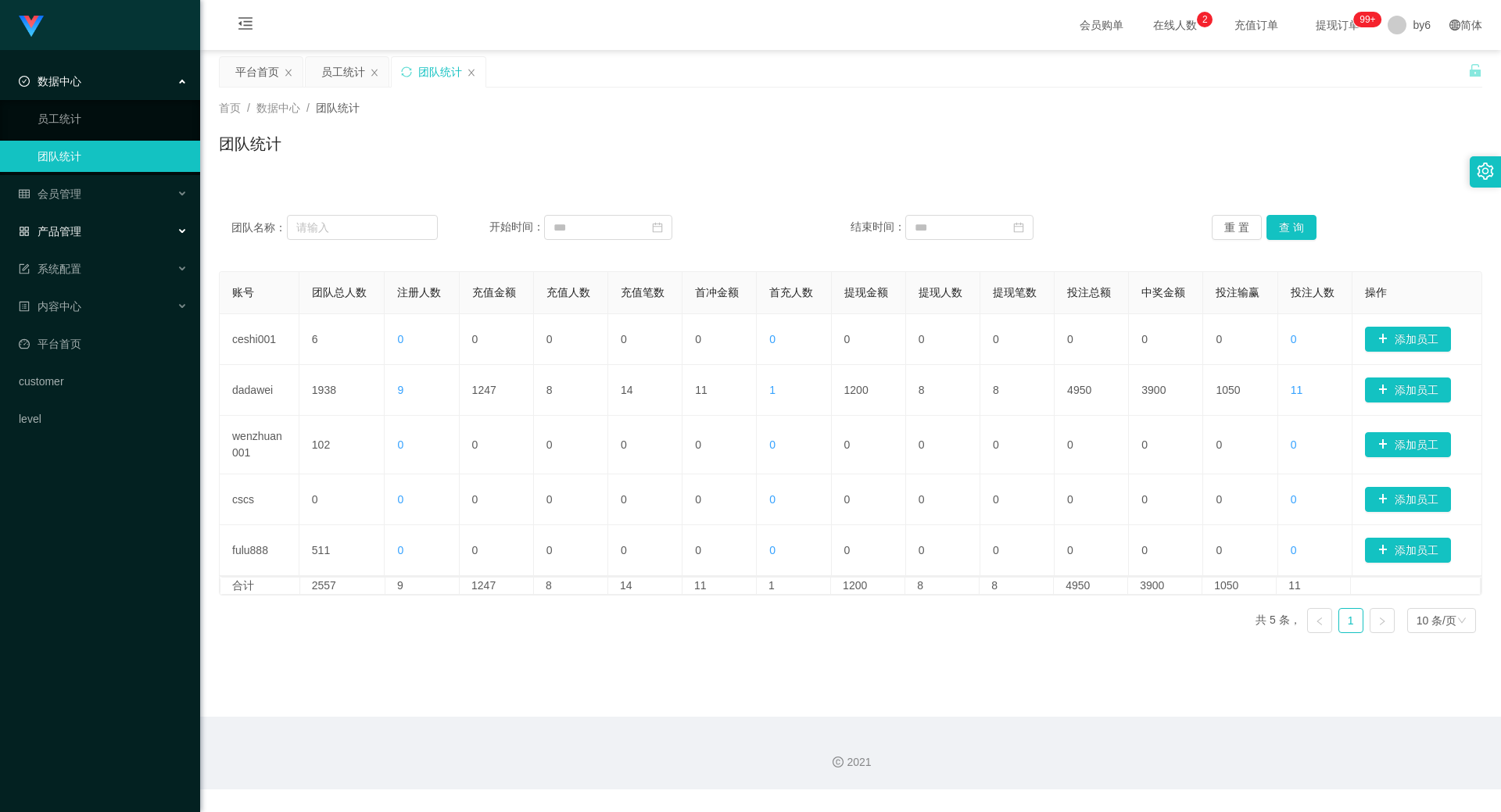
click at [79, 230] on span "产品管理" at bounding box center [50, 231] width 62 height 12
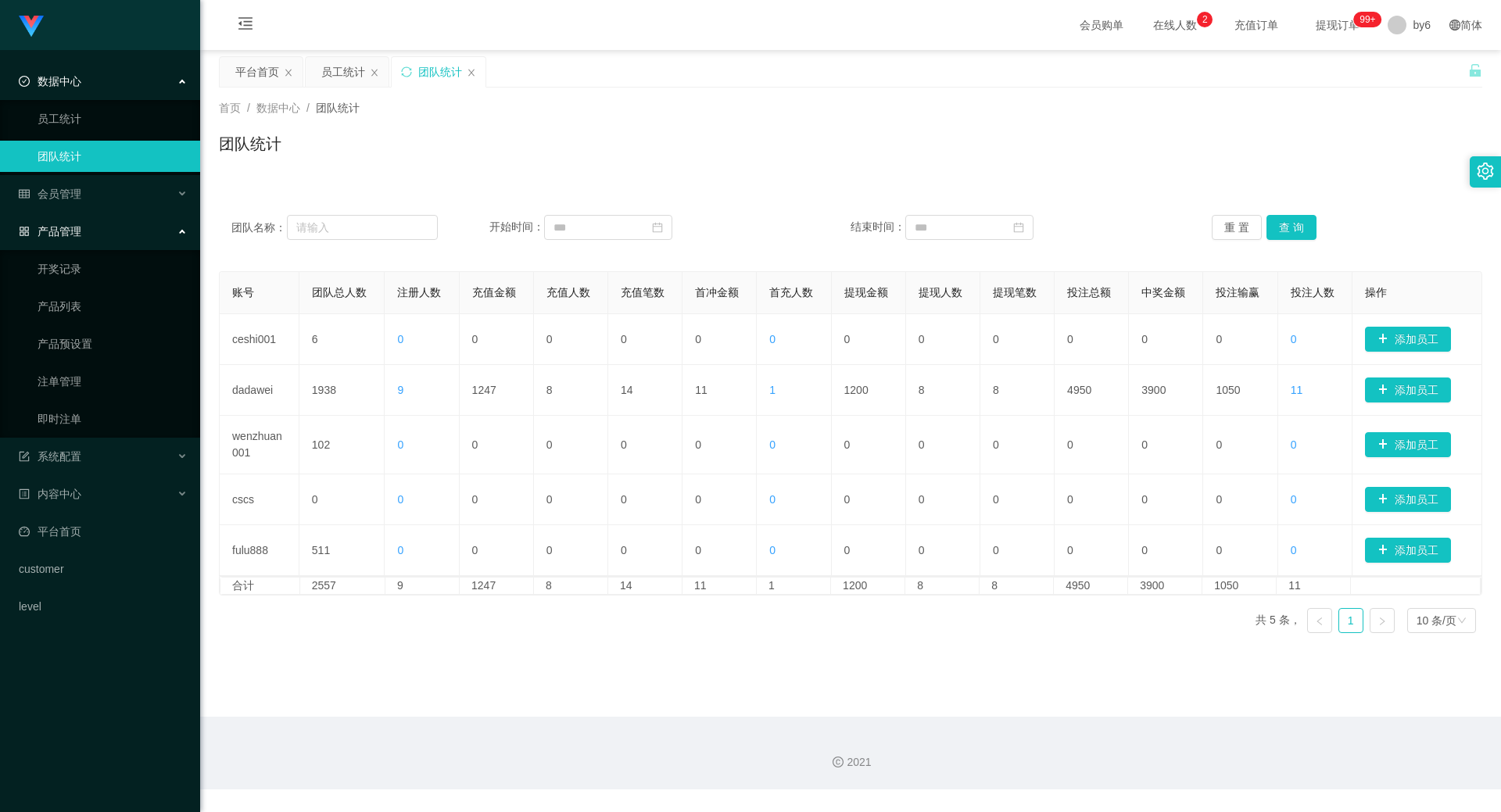
click at [79, 230] on span "产品管理" at bounding box center [50, 231] width 62 height 12
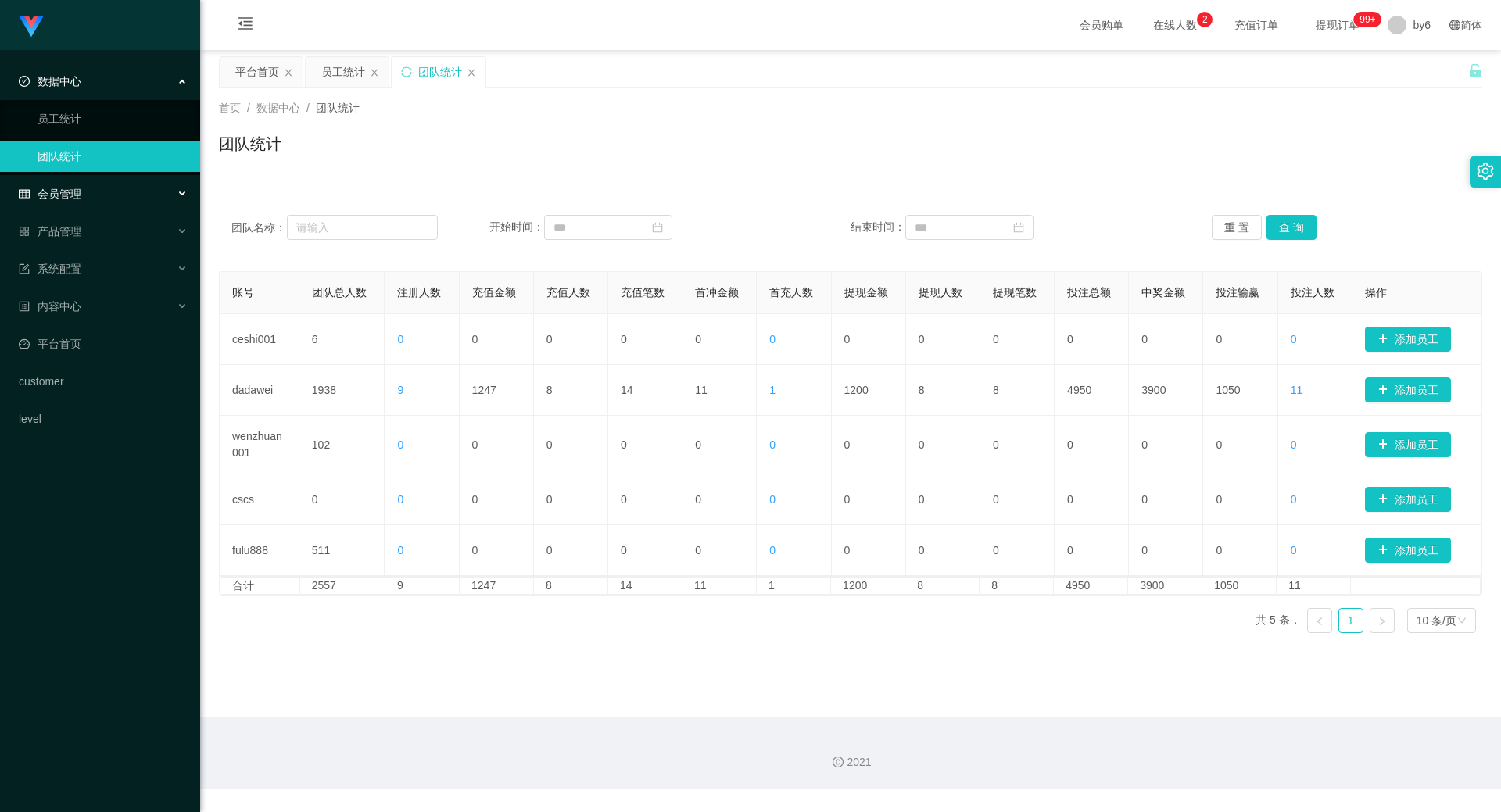
click at [81, 195] on span "会员管理" at bounding box center [50, 193] width 62 height 12
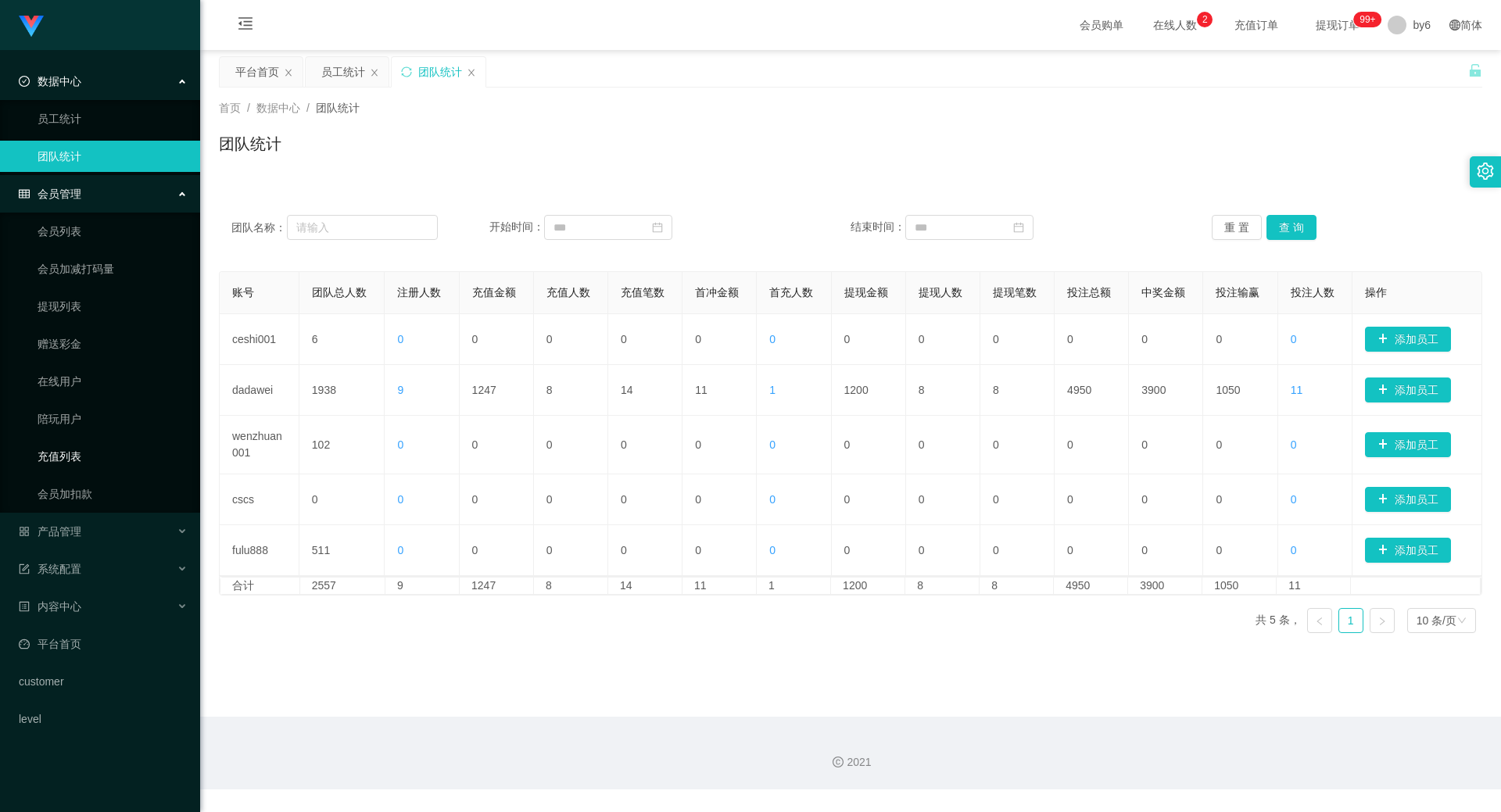
click at [88, 455] on link "充值列表" at bounding box center [112, 457] width 150 height 32
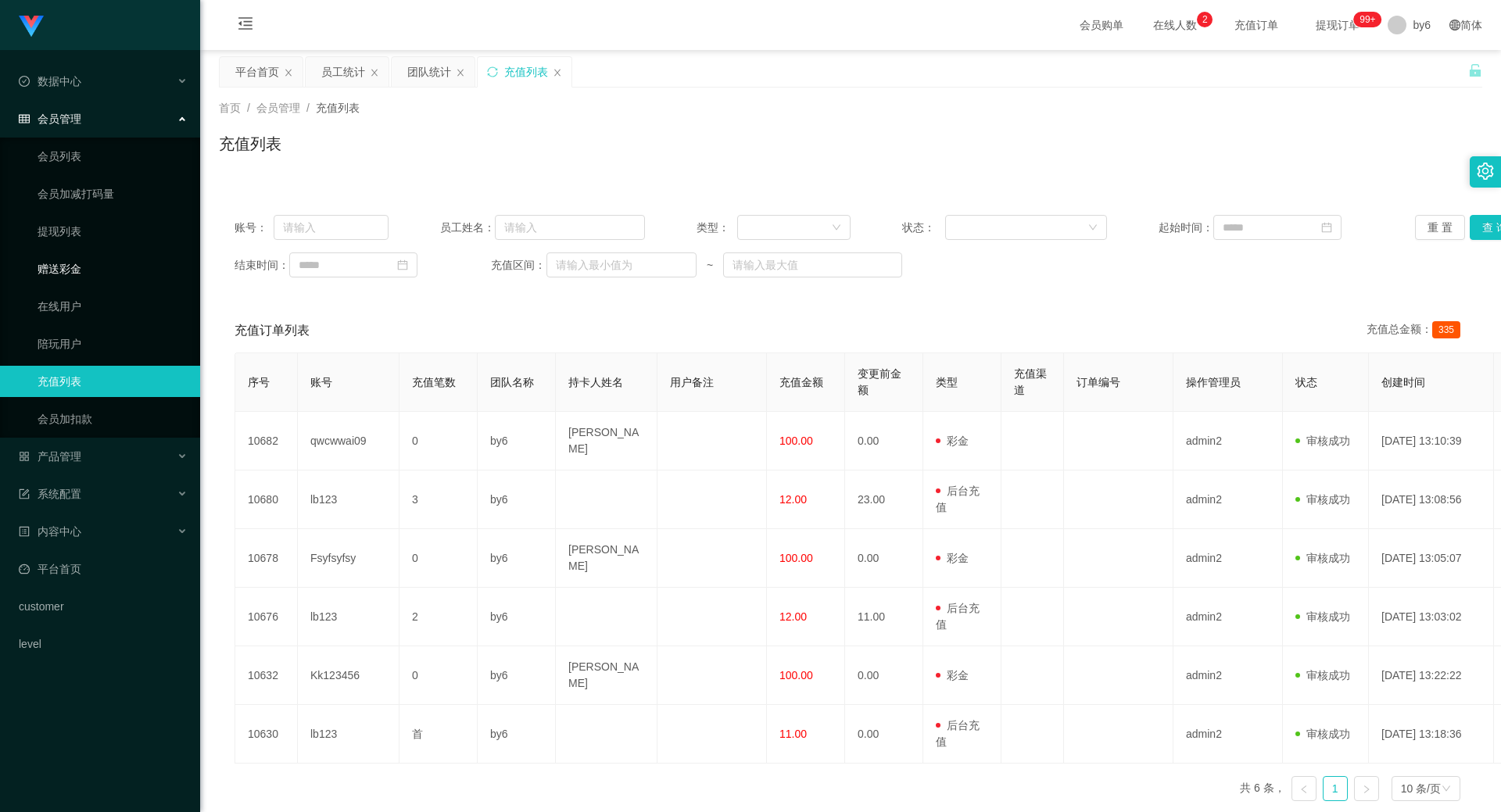
click at [97, 270] on link "赠送彩金" at bounding box center [112, 269] width 150 height 32
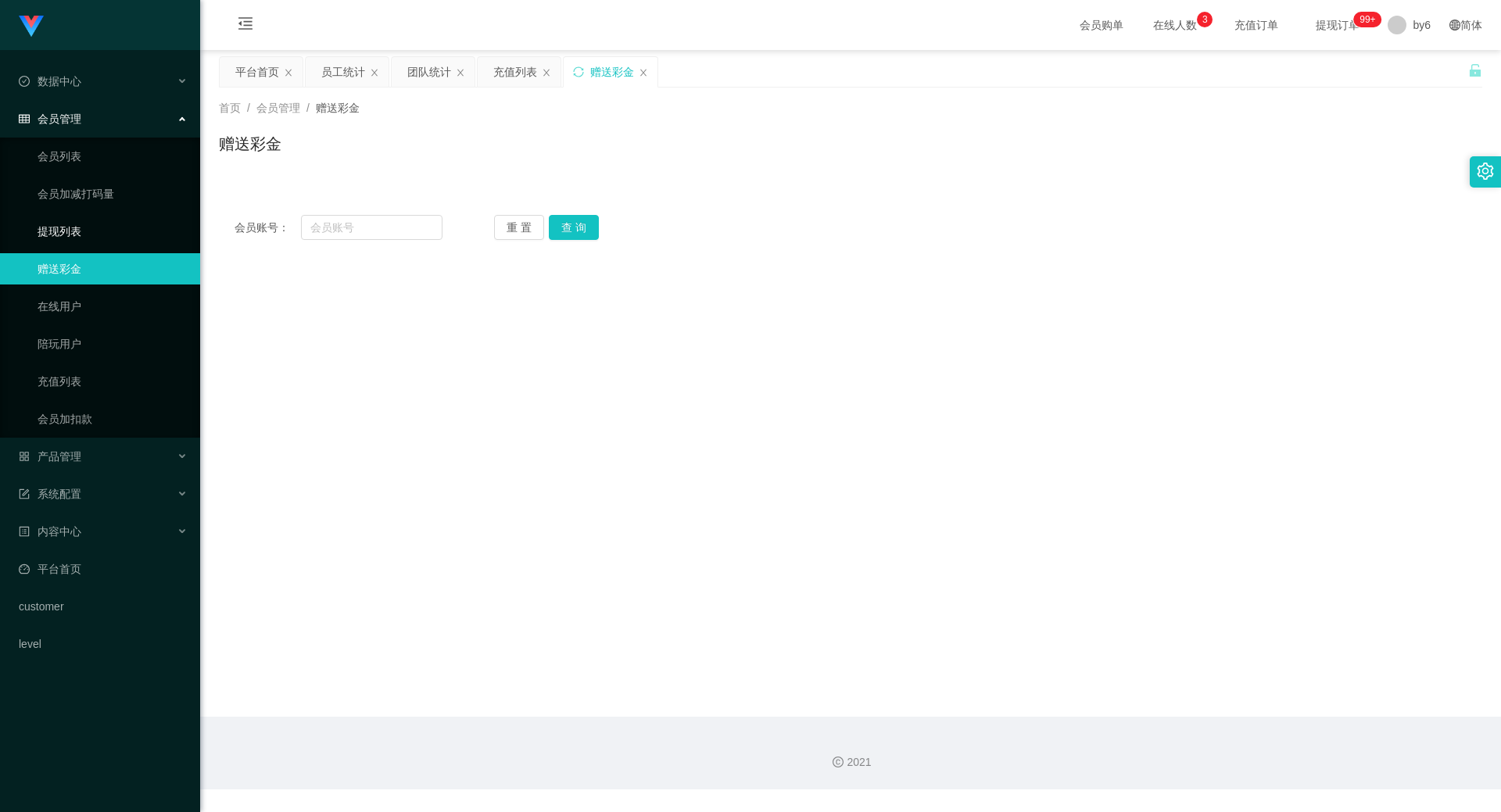
click at [87, 239] on link "提现列表" at bounding box center [112, 231] width 150 height 32
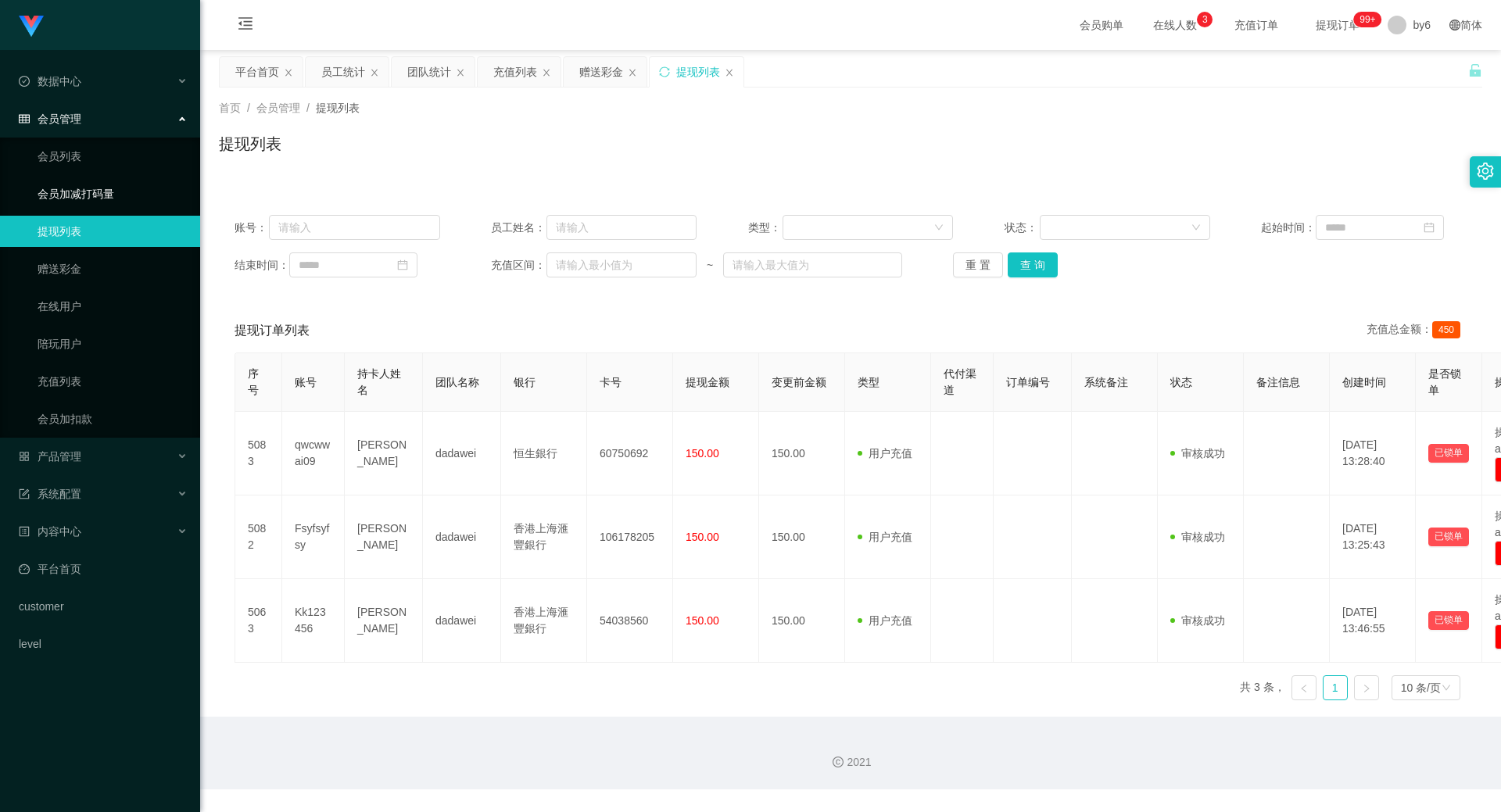
click at [83, 195] on link "会员加减打码量" at bounding box center [112, 194] width 150 height 32
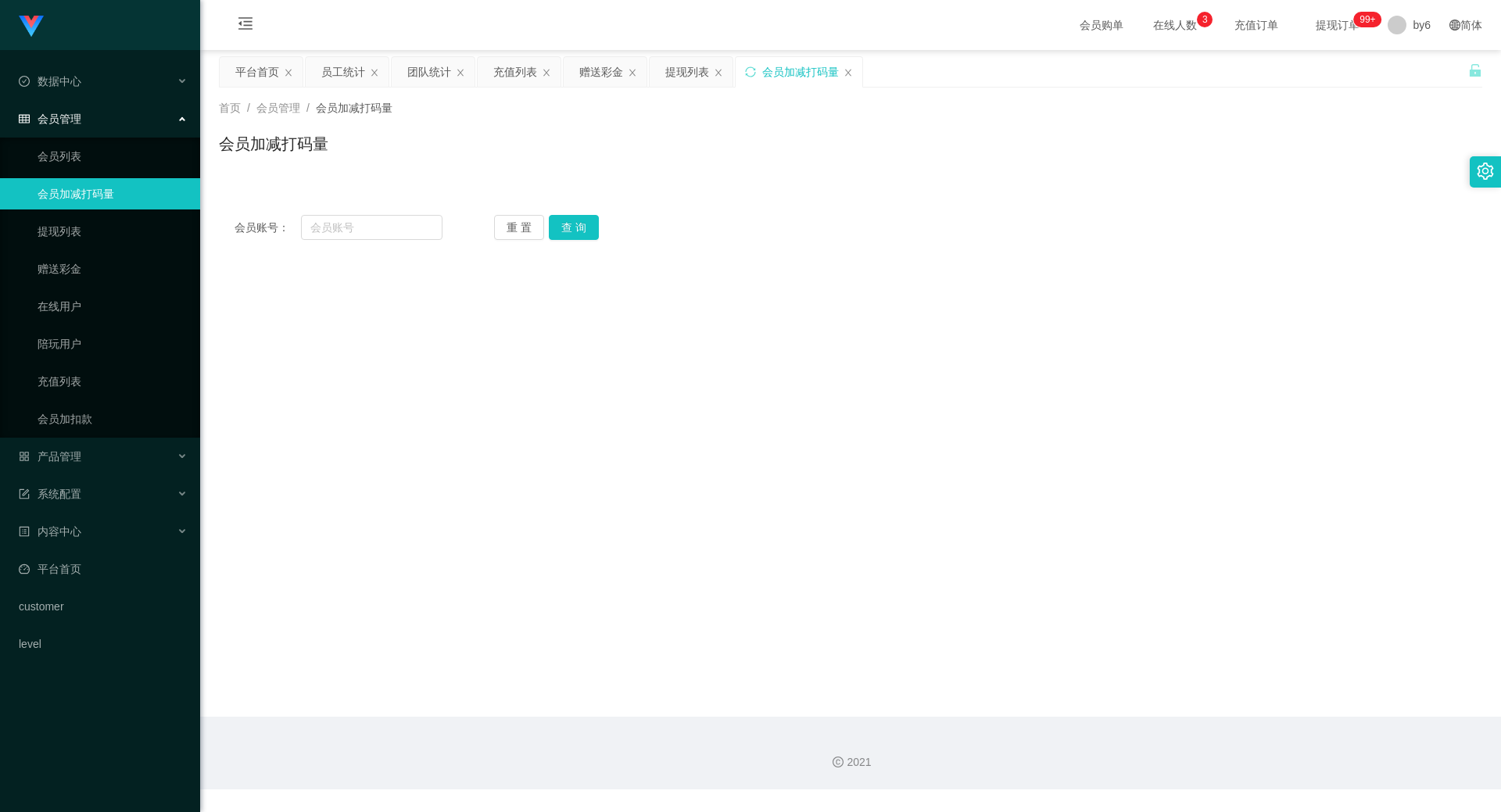
click at [83, 173] on ul "会员列表 会员加减打码量 提现列表 赠送彩金 在线用户 陪玩用户 充值列表 会员加扣款" at bounding box center [100, 287] width 201 height 300
click at [83, 161] on link "会员列表" at bounding box center [112, 156] width 150 height 32
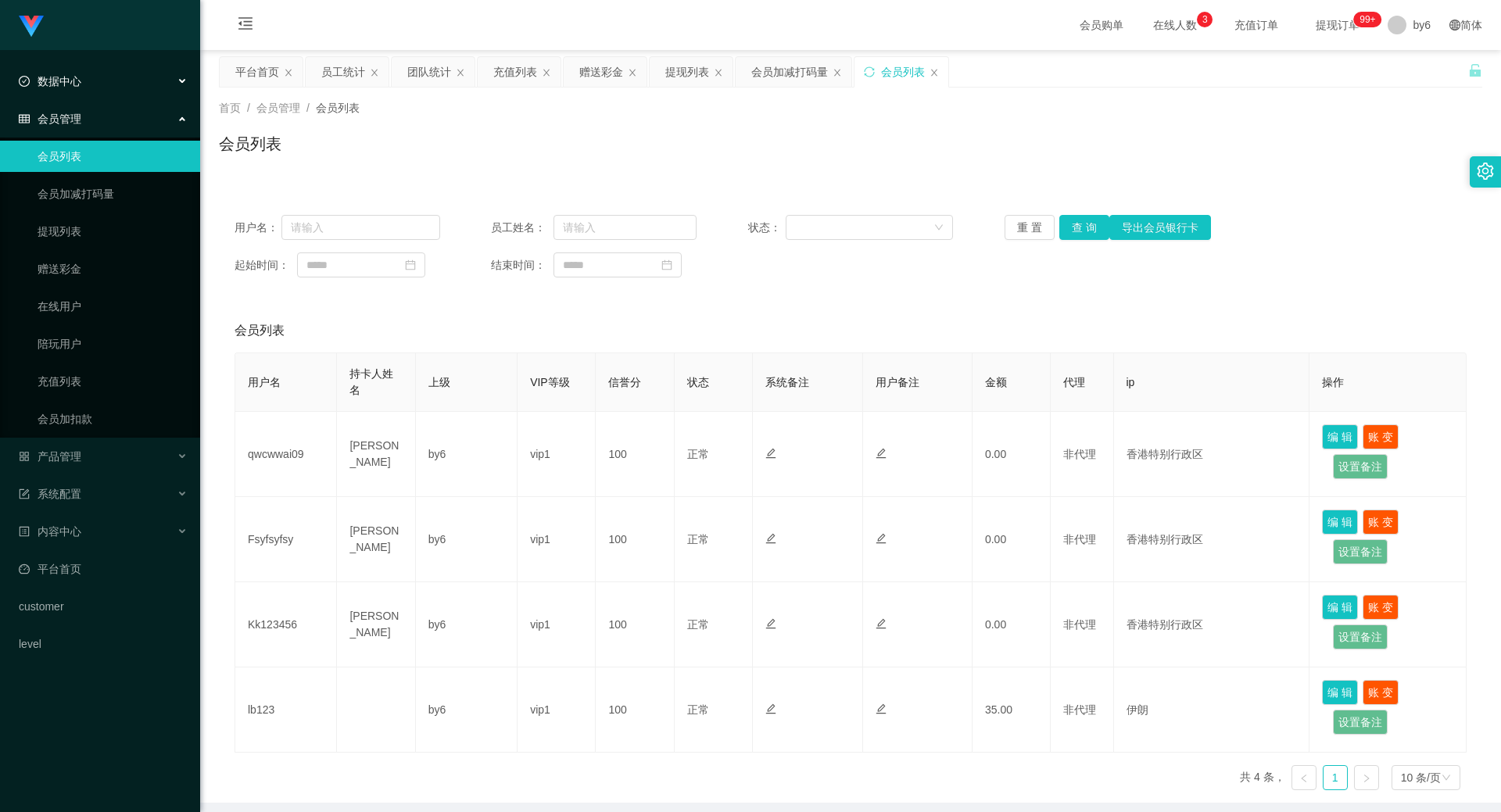
click at [104, 83] on div "数据中心" at bounding box center [100, 82] width 201 height 32
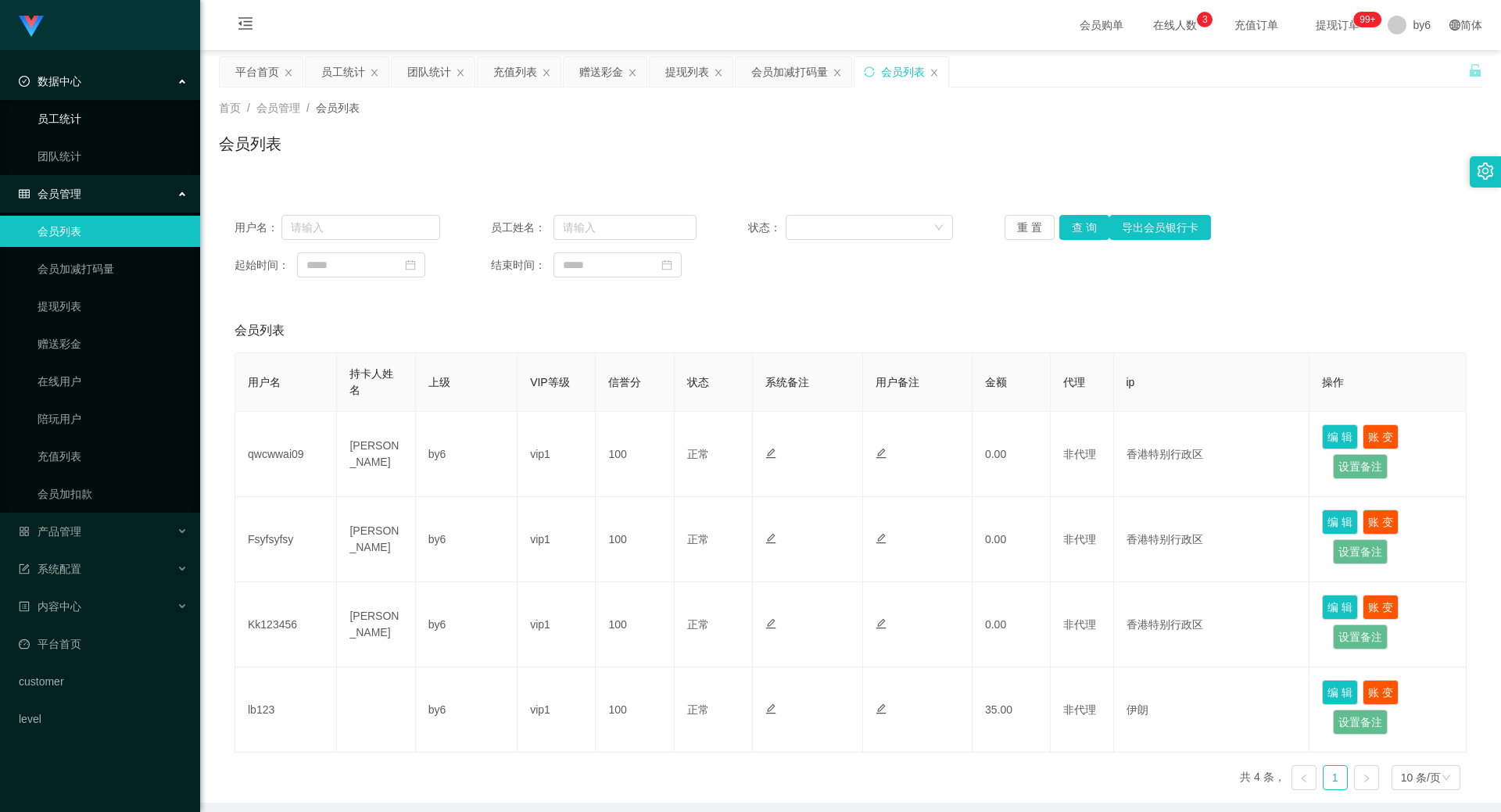
click at [86, 116] on link "员工统计" at bounding box center [112, 119] width 150 height 32
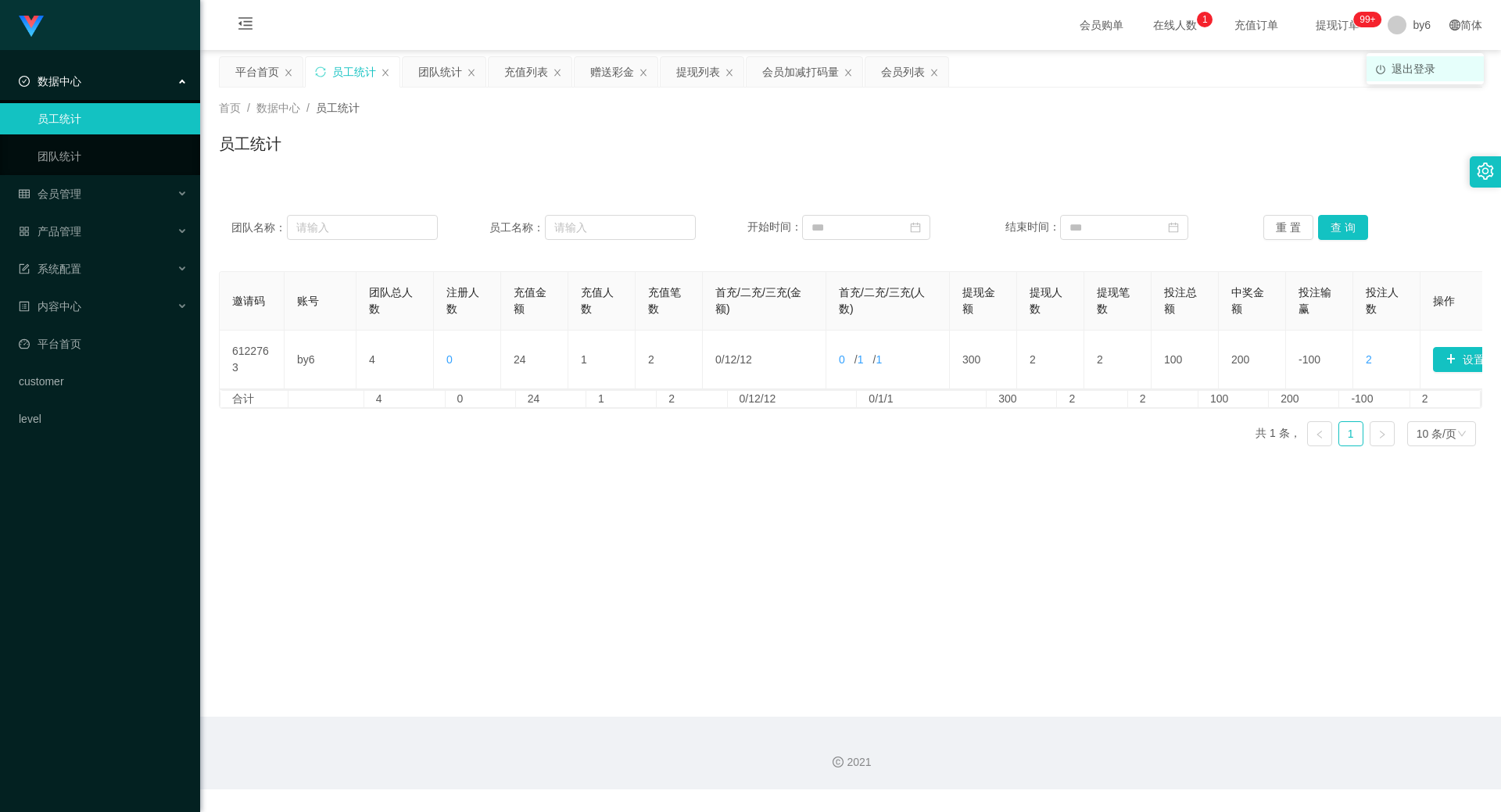
click at [1402, 68] on span "退出登录" at bounding box center [1413, 68] width 44 height 12
